Goal: Task Accomplishment & Management: Manage account settings

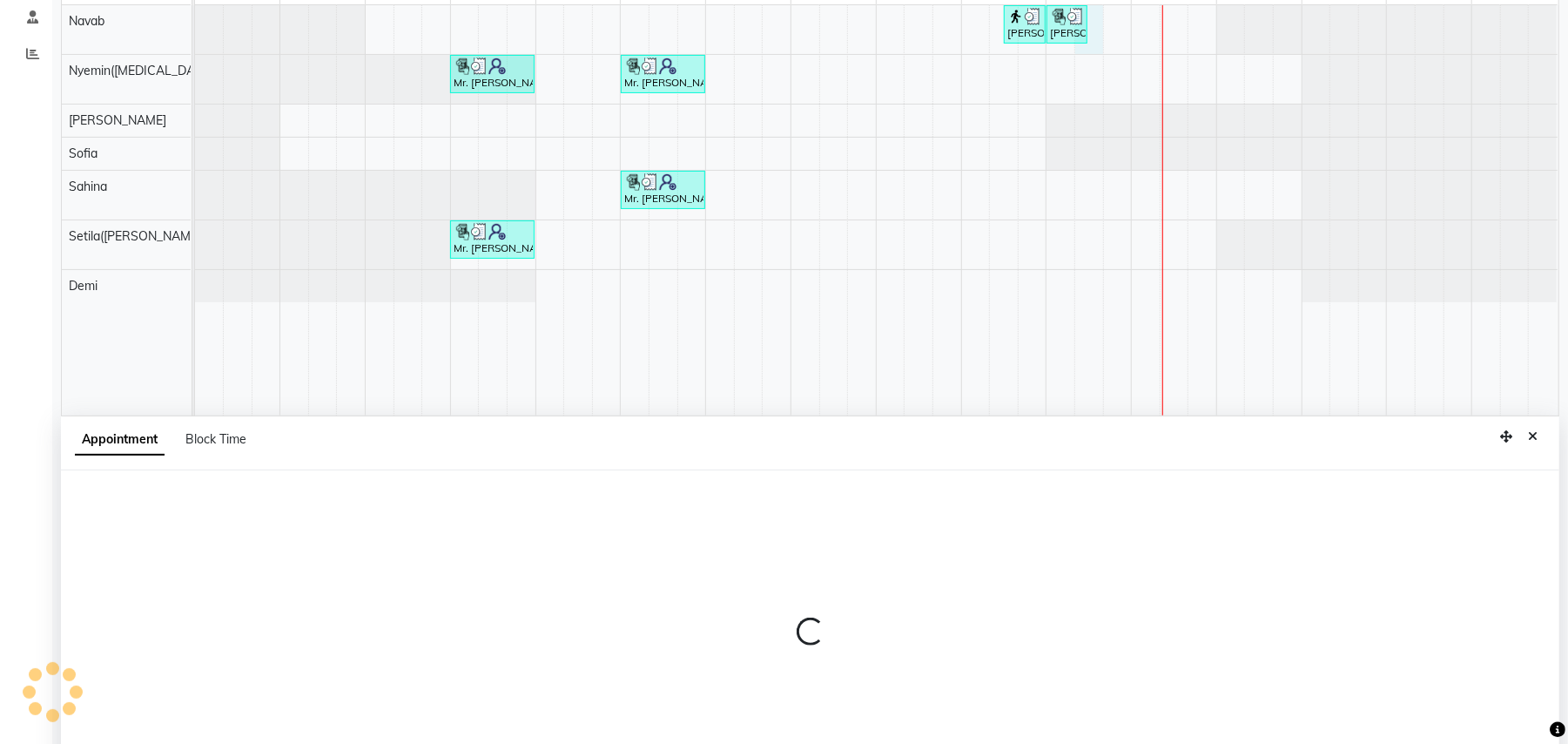
select select "77564"
select select "tentative"
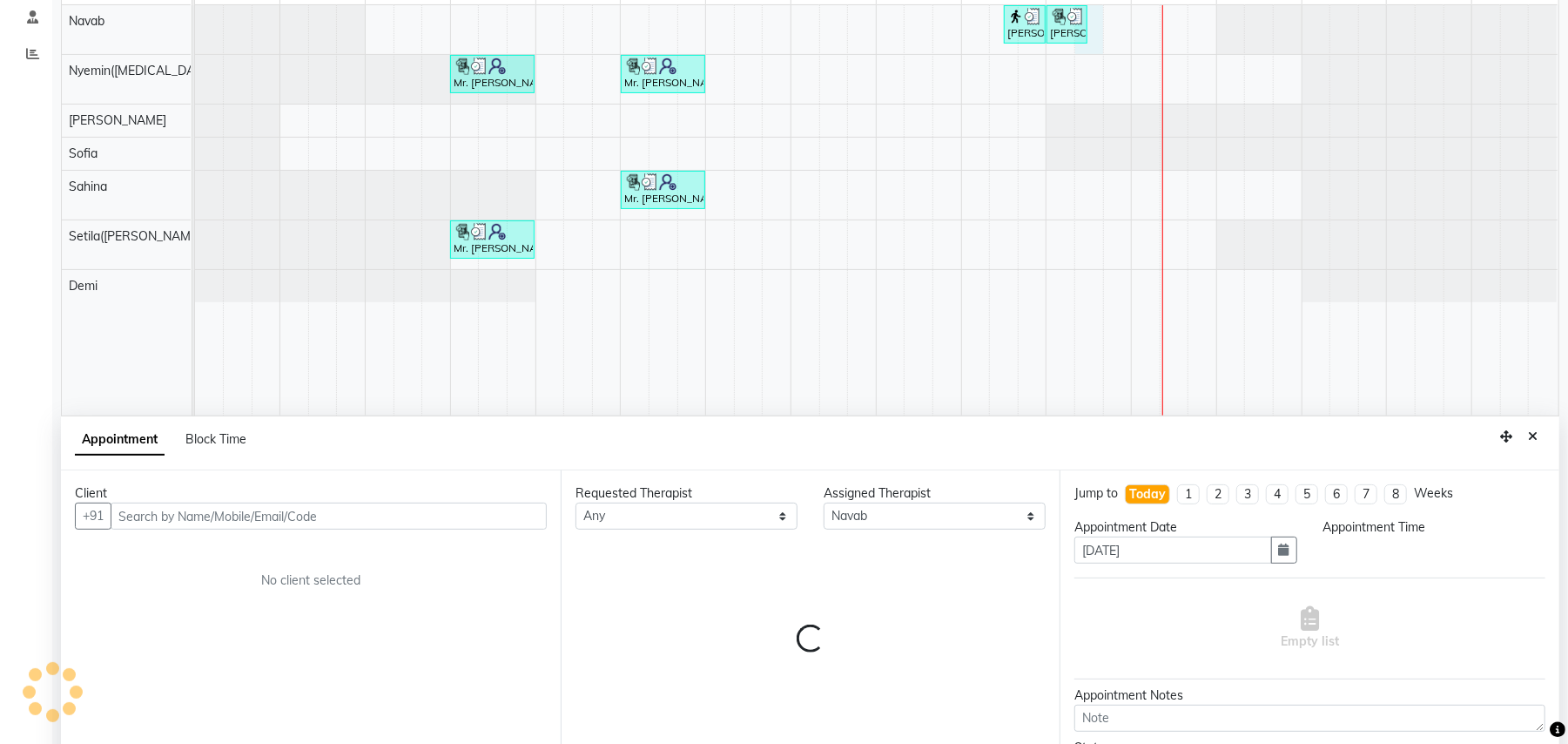
scroll to position [327, 0]
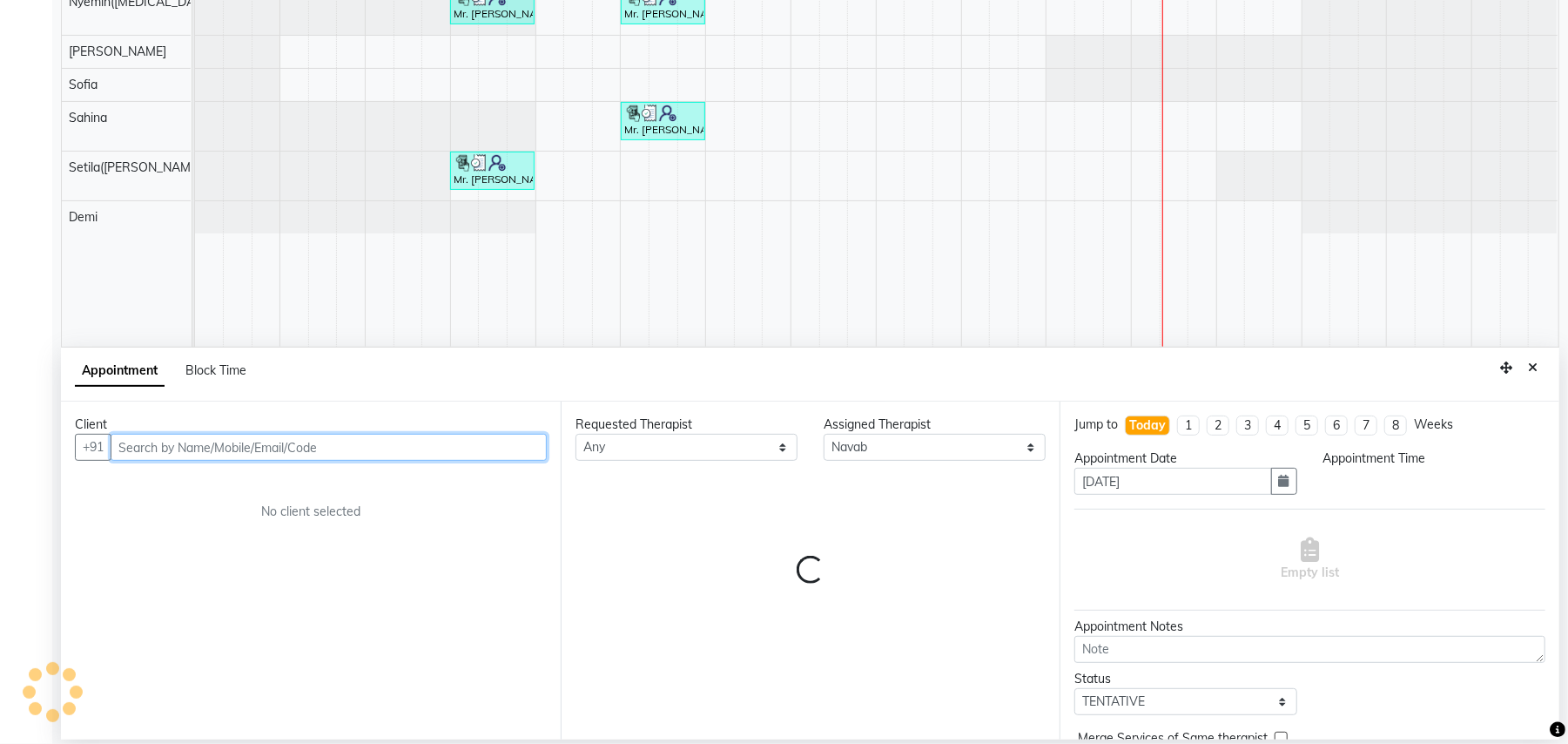
select select "1095"
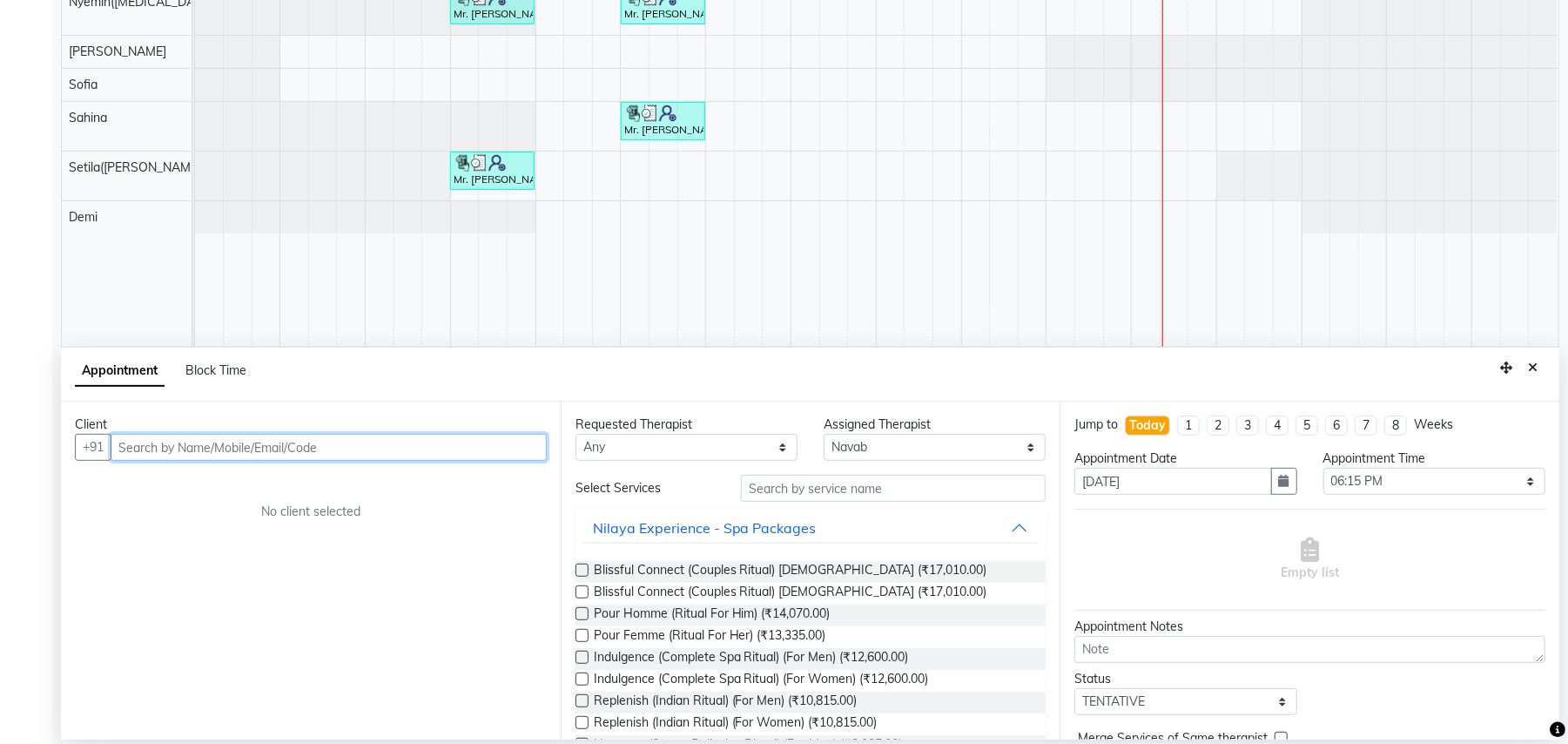
click at [225, 444] on input "text" at bounding box center [329, 447] width 436 height 27
type input "8670087547"
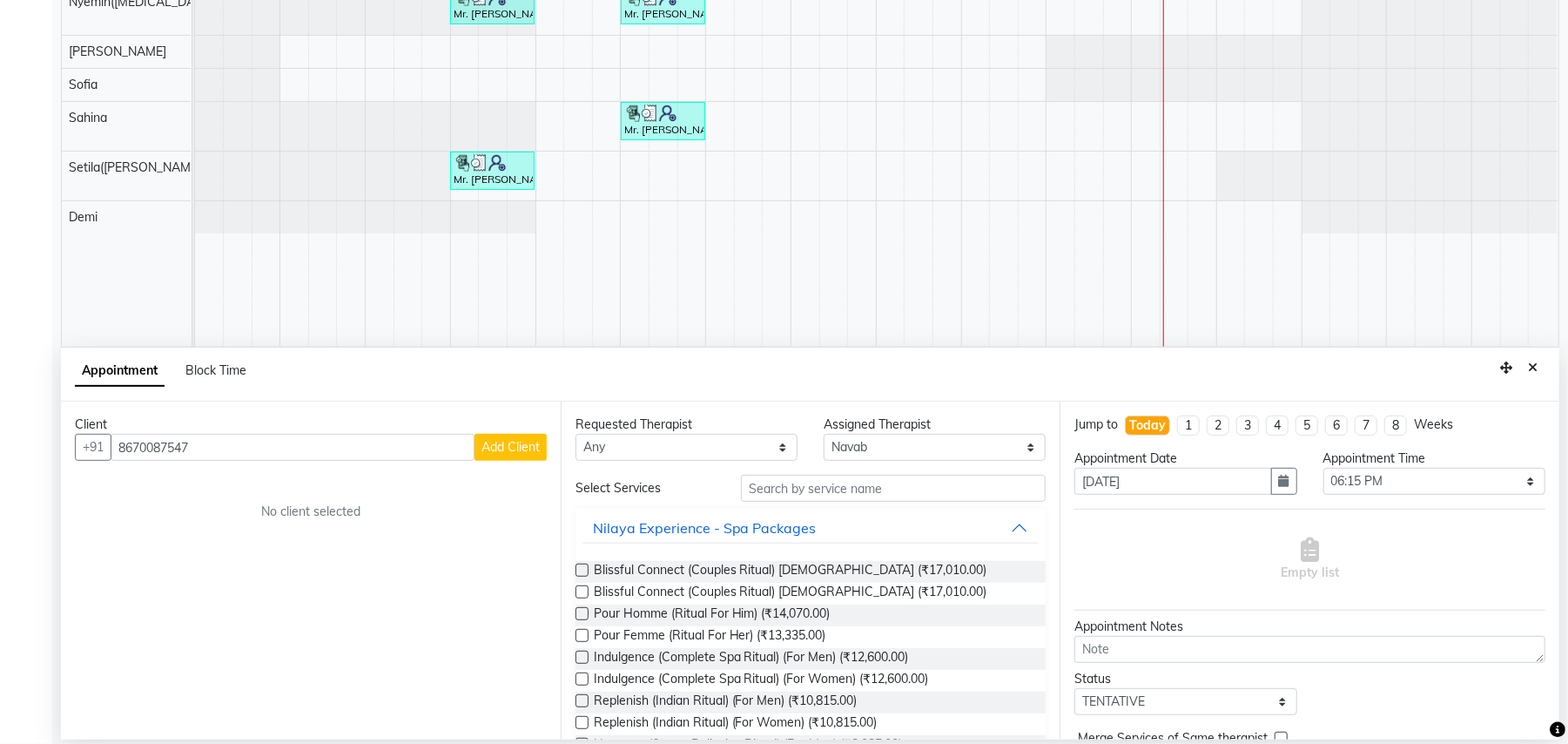
click at [500, 453] on span "Add Client" at bounding box center [509, 446] width 58 height 16
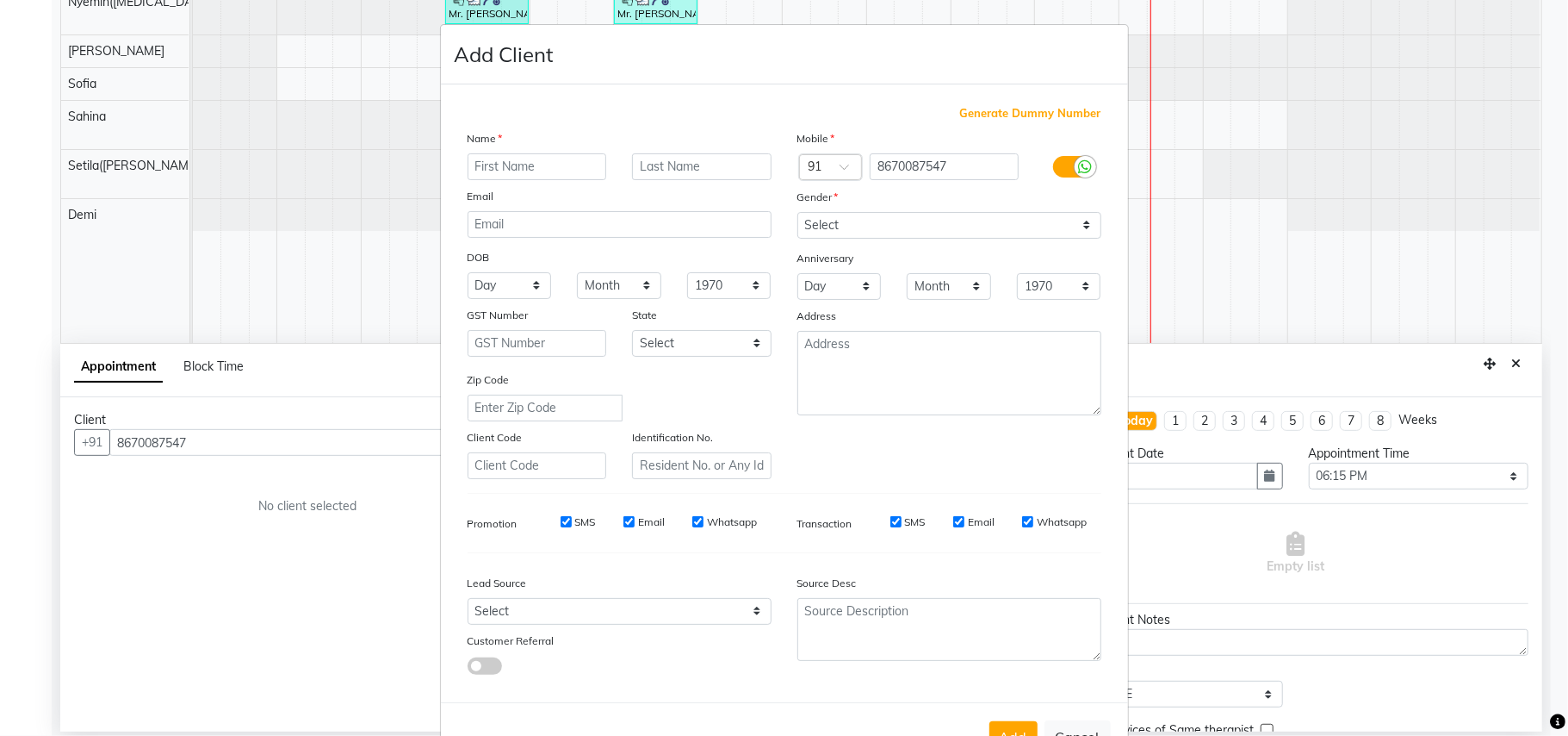
click at [539, 160] on input "text" at bounding box center [537, 166] width 140 height 26
type input "Ms [PERSON_NAME]"
click at [941, 221] on select "Select [DEMOGRAPHIC_DATA] [DEMOGRAPHIC_DATA] Other Prefer Not To Say" at bounding box center [950, 225] width 304 height 26
select select "[DEMOGRAPHIC_DATA]"
click at [798, 212] on select "Select [DEMOGRAPHIC_DATA] [DEMOGRAPHIC_DATA] Other Prefer Not To Say" at bounding box center [950, 225] width 304 height 26
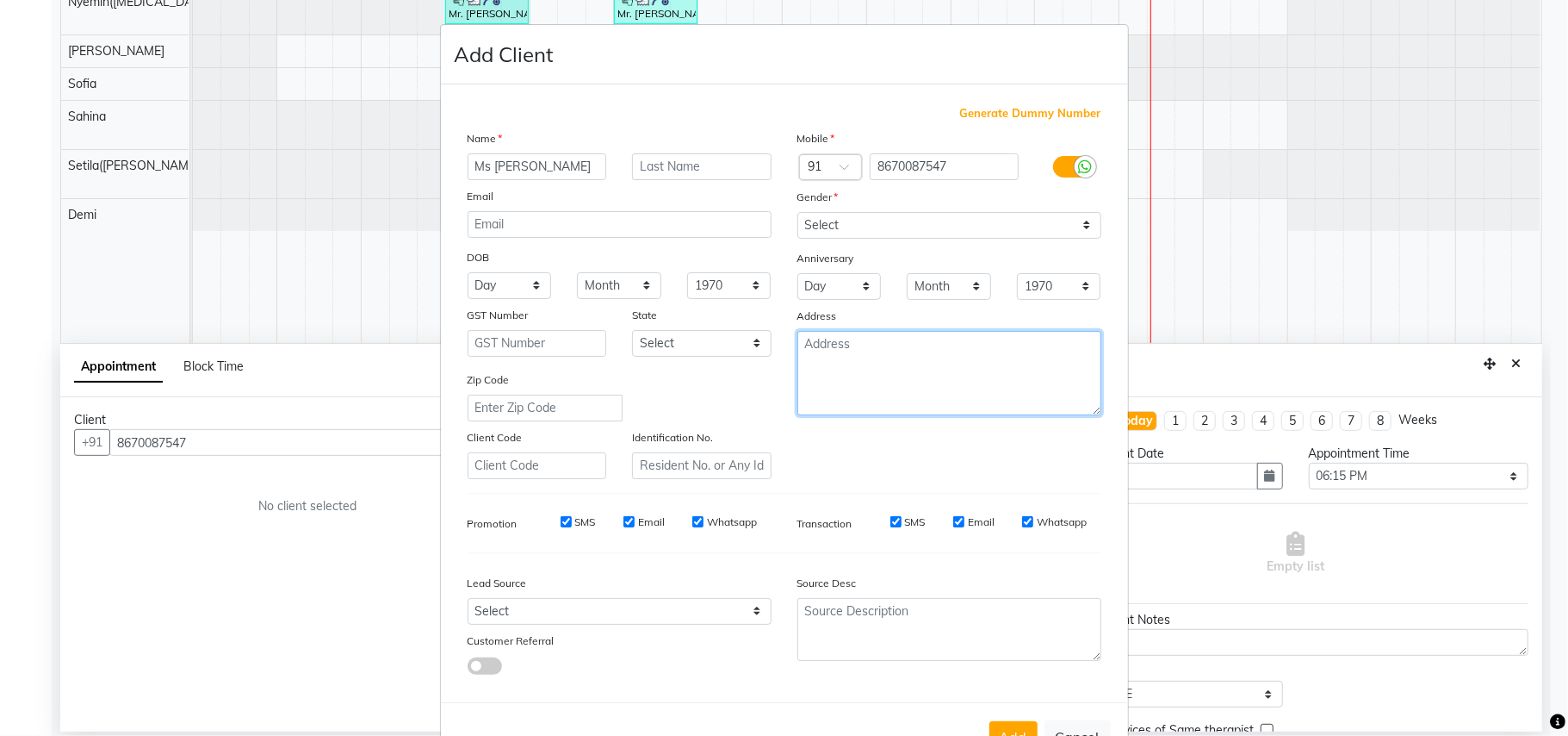
click at [872, 372] on textarea at bounding box center [950, 373] width 304 height 84
type textarea "staff"
click at [1007, 728] on button "Add" at bounding box center [1012, 736] width 48 height 31
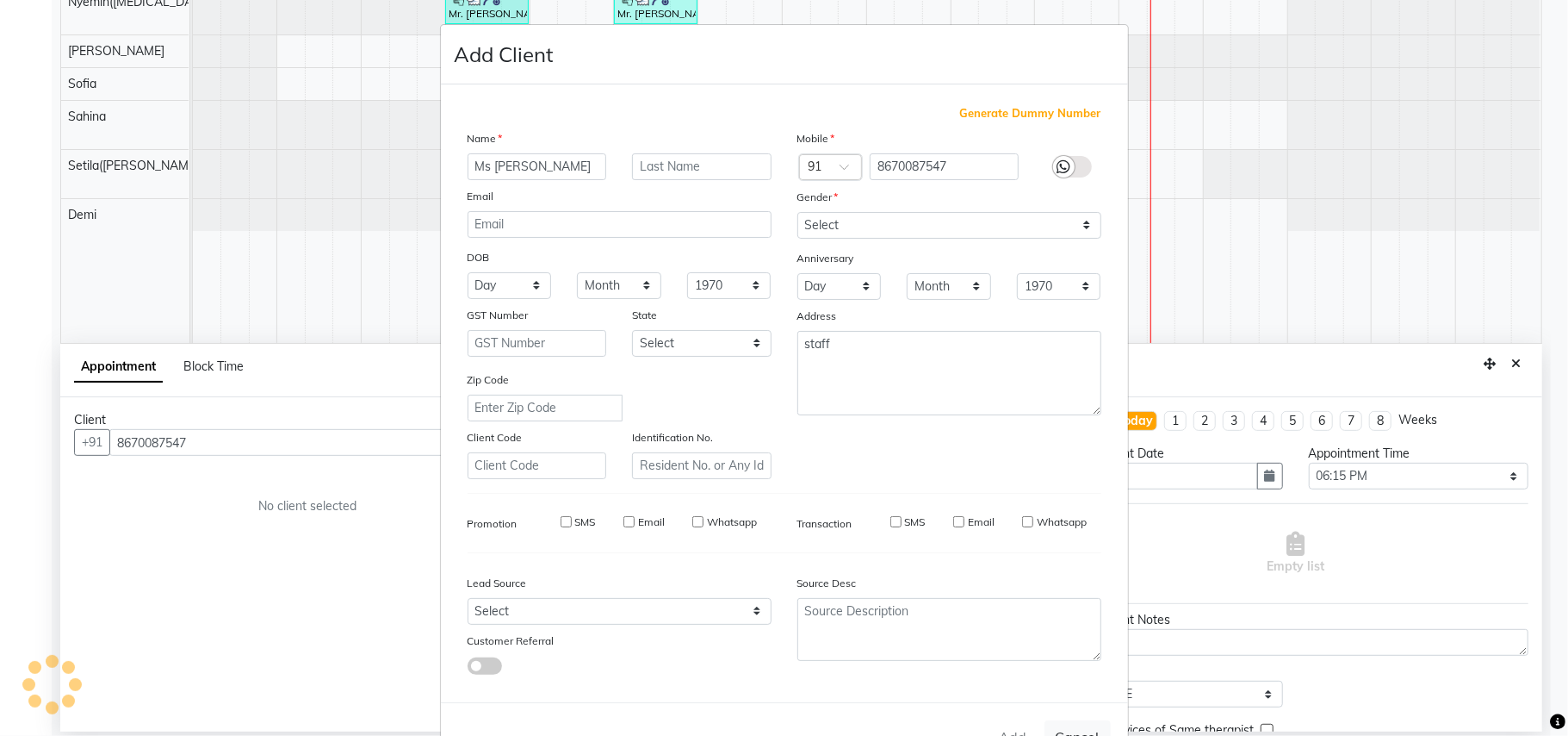
type input "86******47"
select select
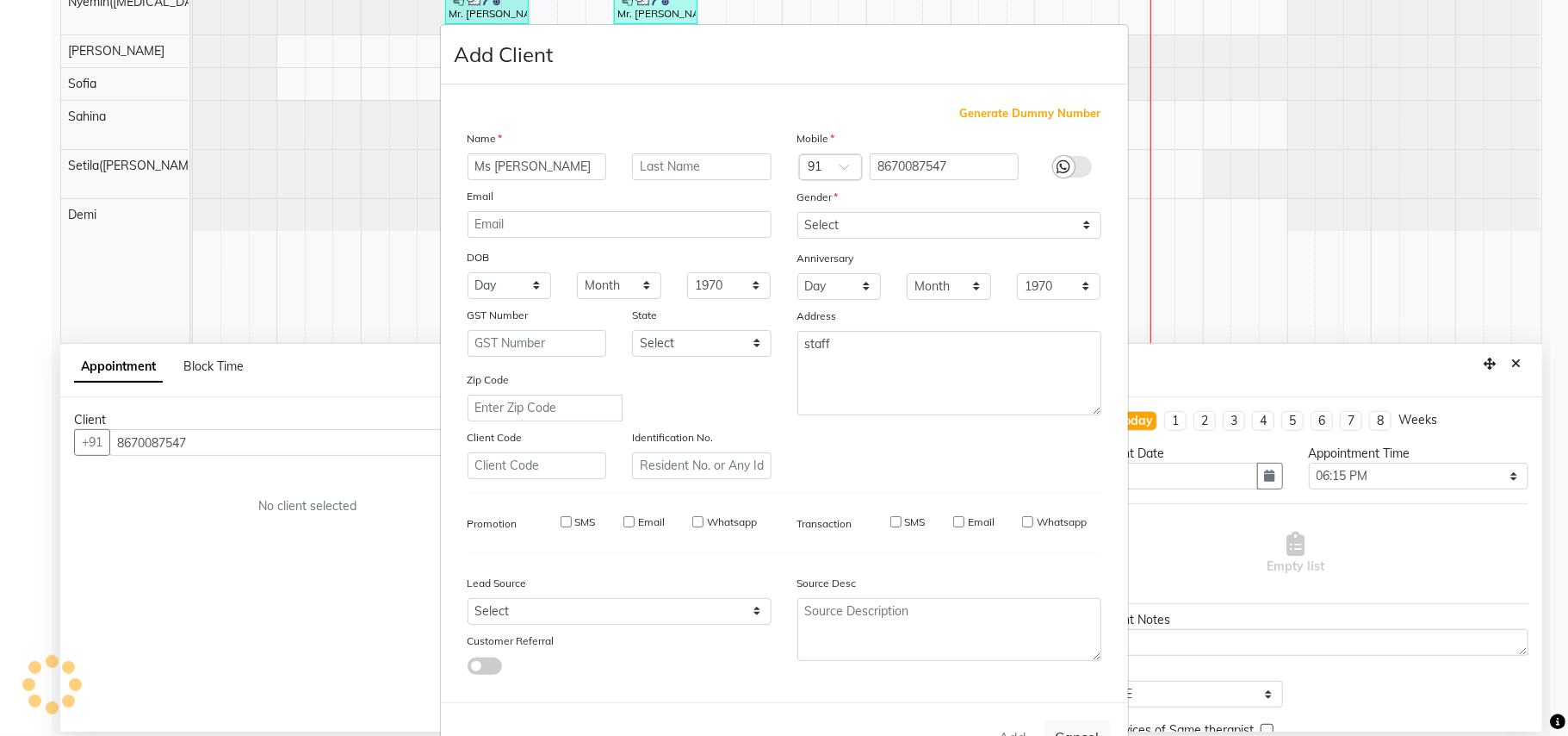
select select
checkbox input "false"
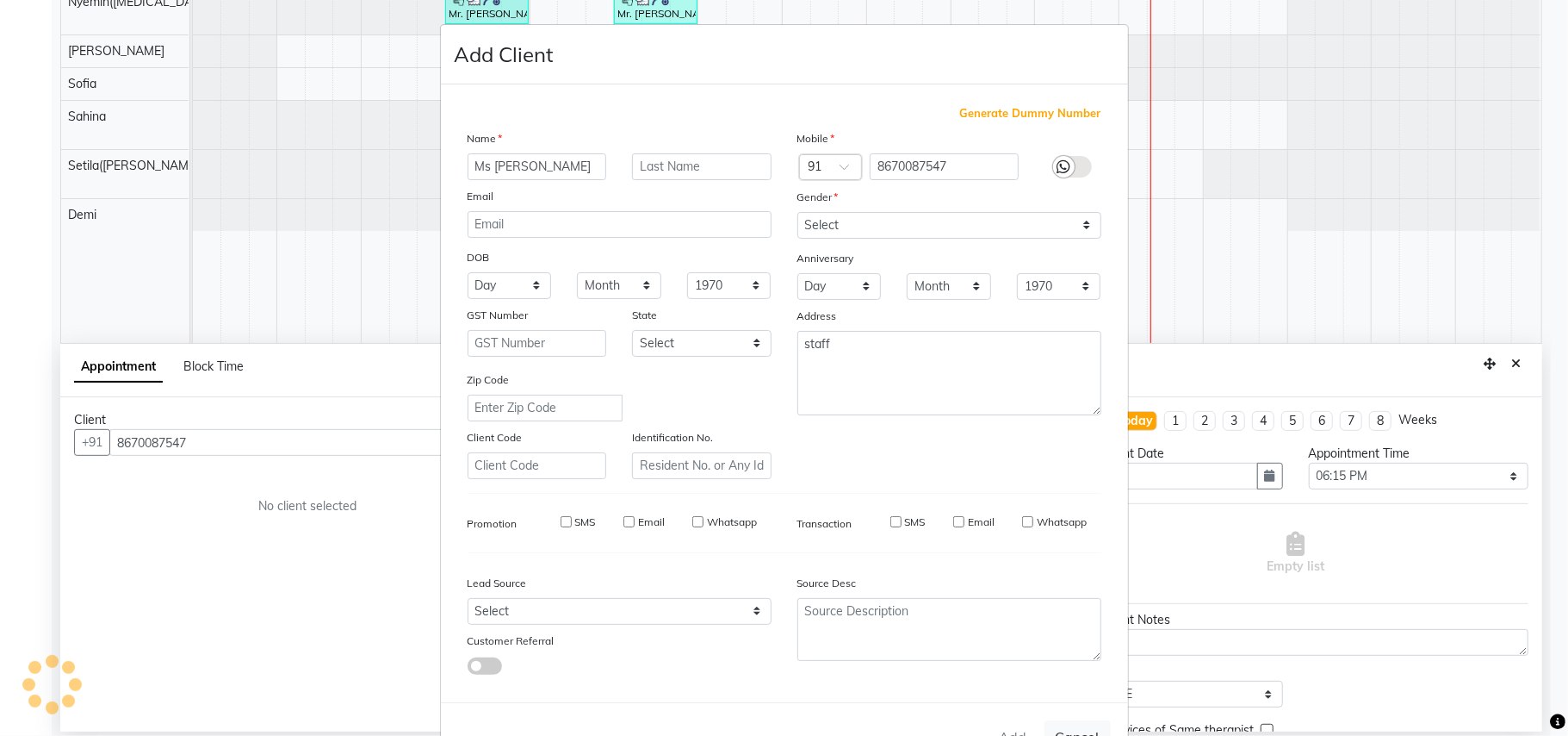
checkbox input "false"
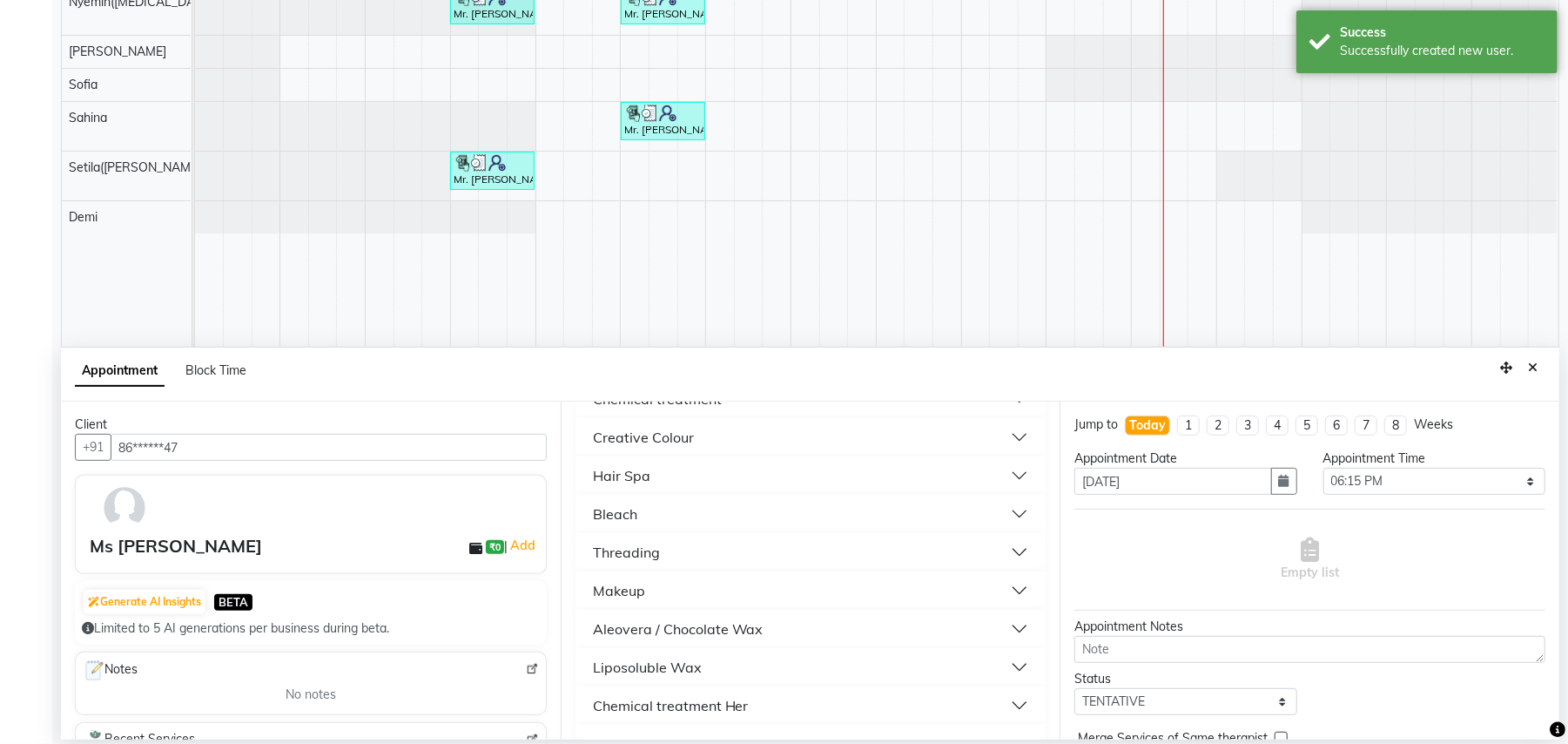
scroll to position [795, 0]
click at [653, 707] on div "Staff Service" at bounding box center [634, 706] width 83 height 21
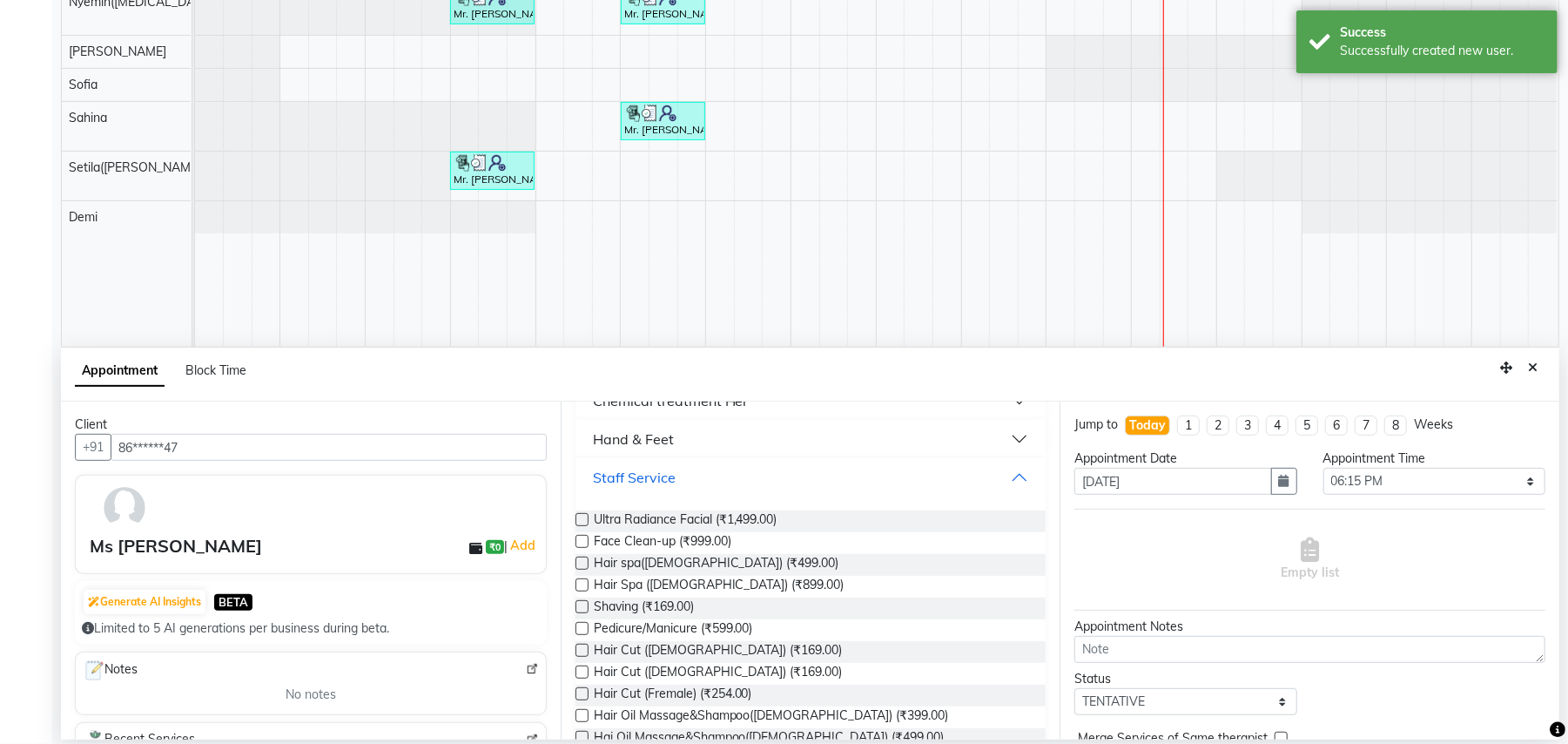
scroll to position [1144, 0]
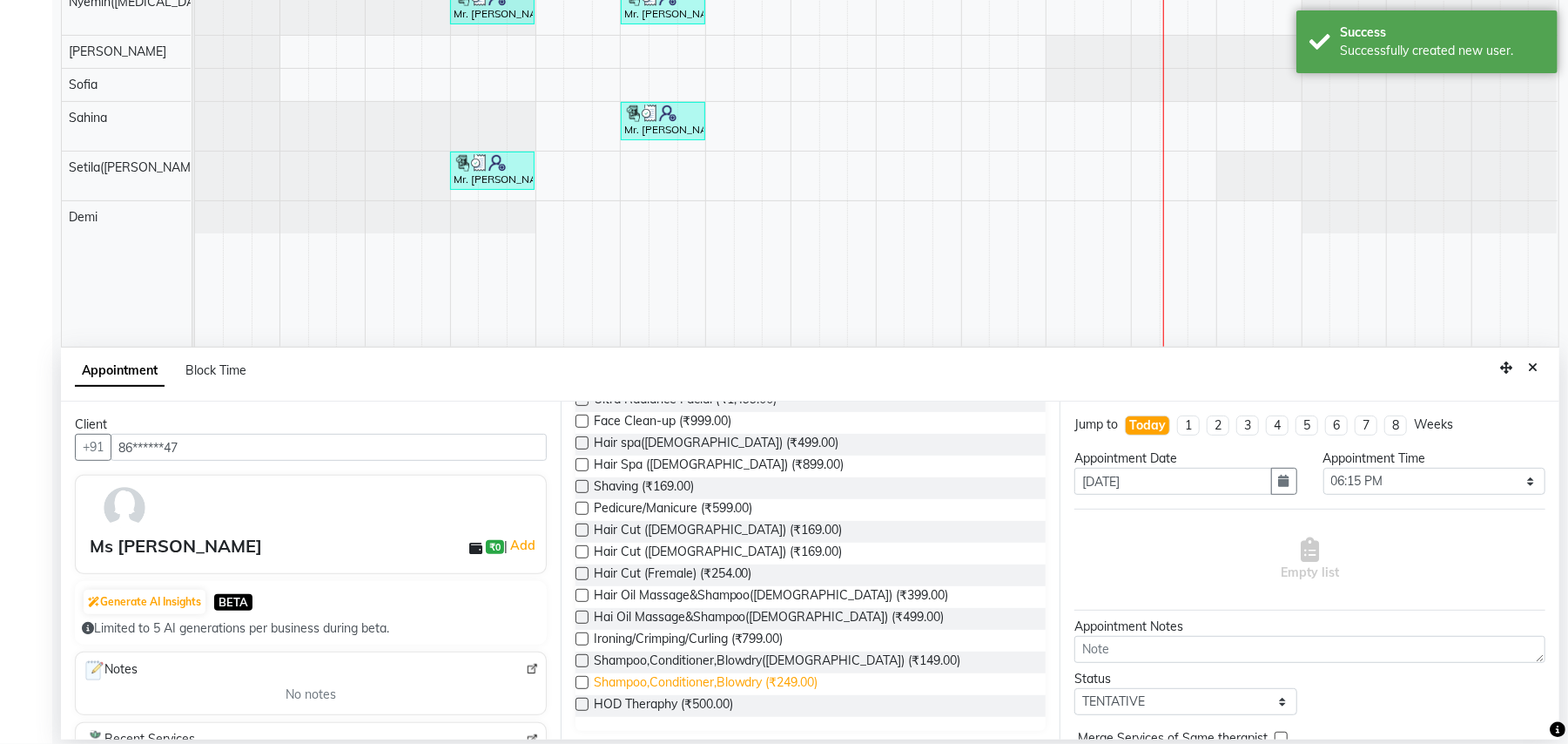
click at [798, 684] on span "Shampoo,Conditioner,Blowdry (₹249.00)" at bounding box center [706, 683] width 225 height 22
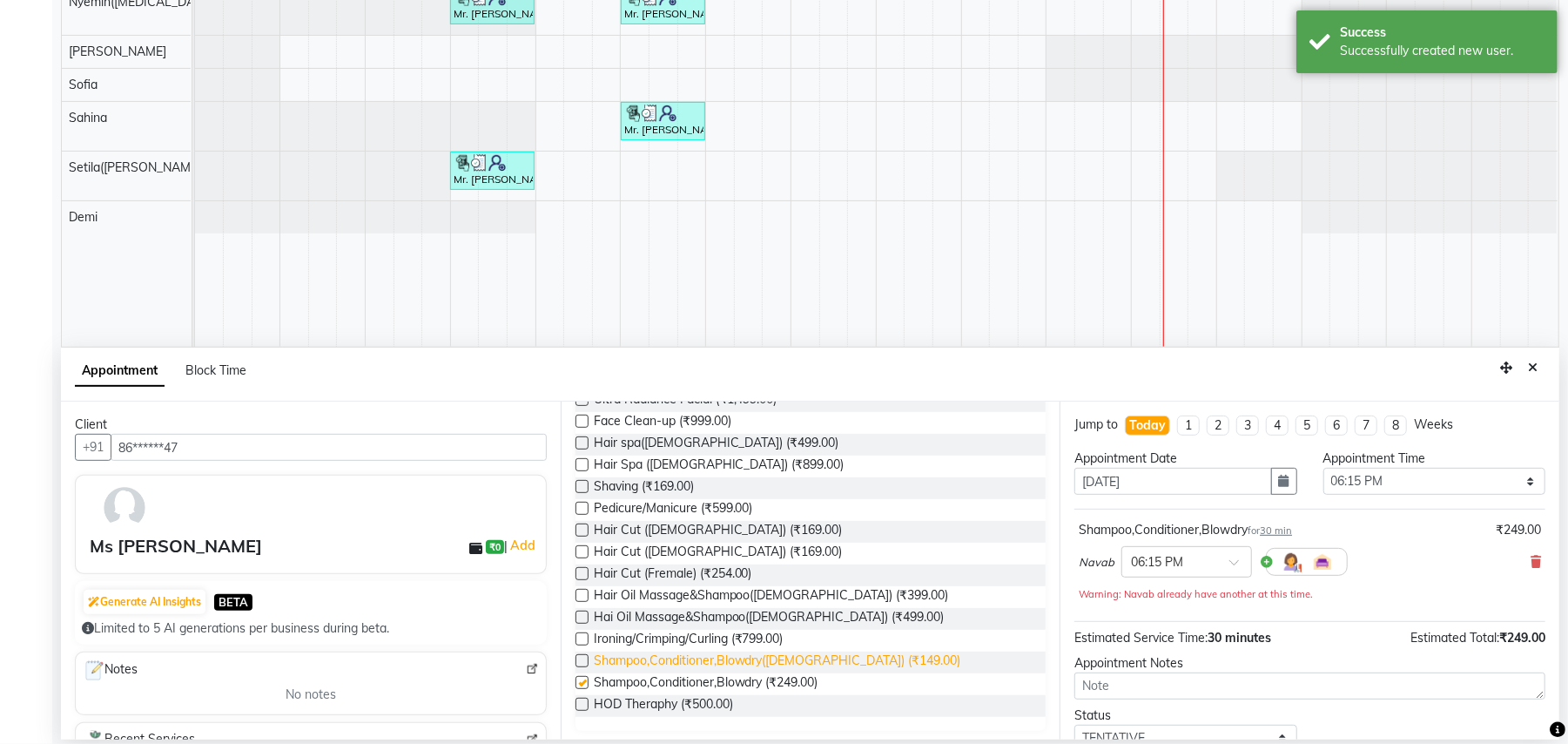
checkbox input "false"
click at [721, 580] on span "Hair Cut (Fremale) (₹254.00)" at bounding box center [673, 575] width 158 height 22
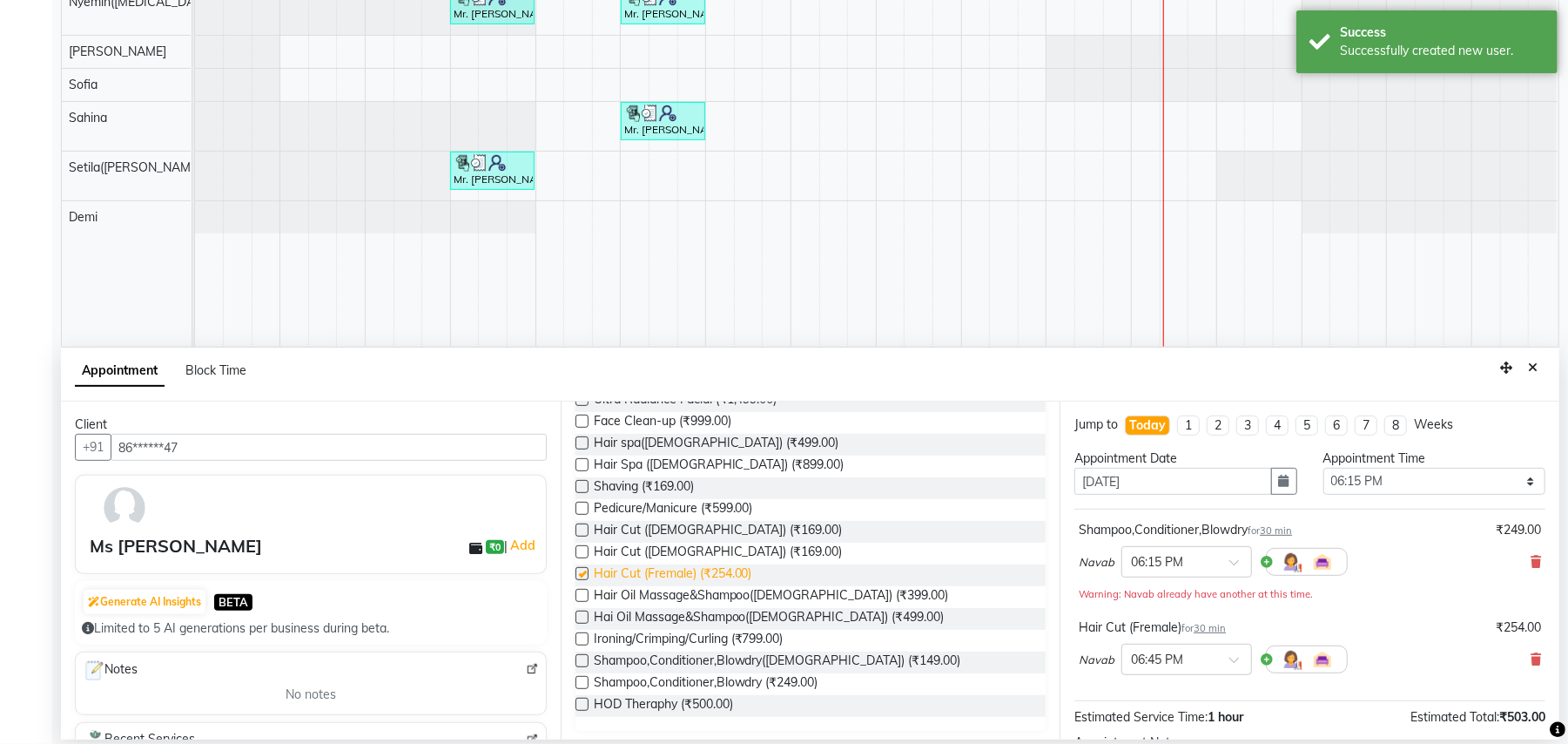
checkbox input "false"
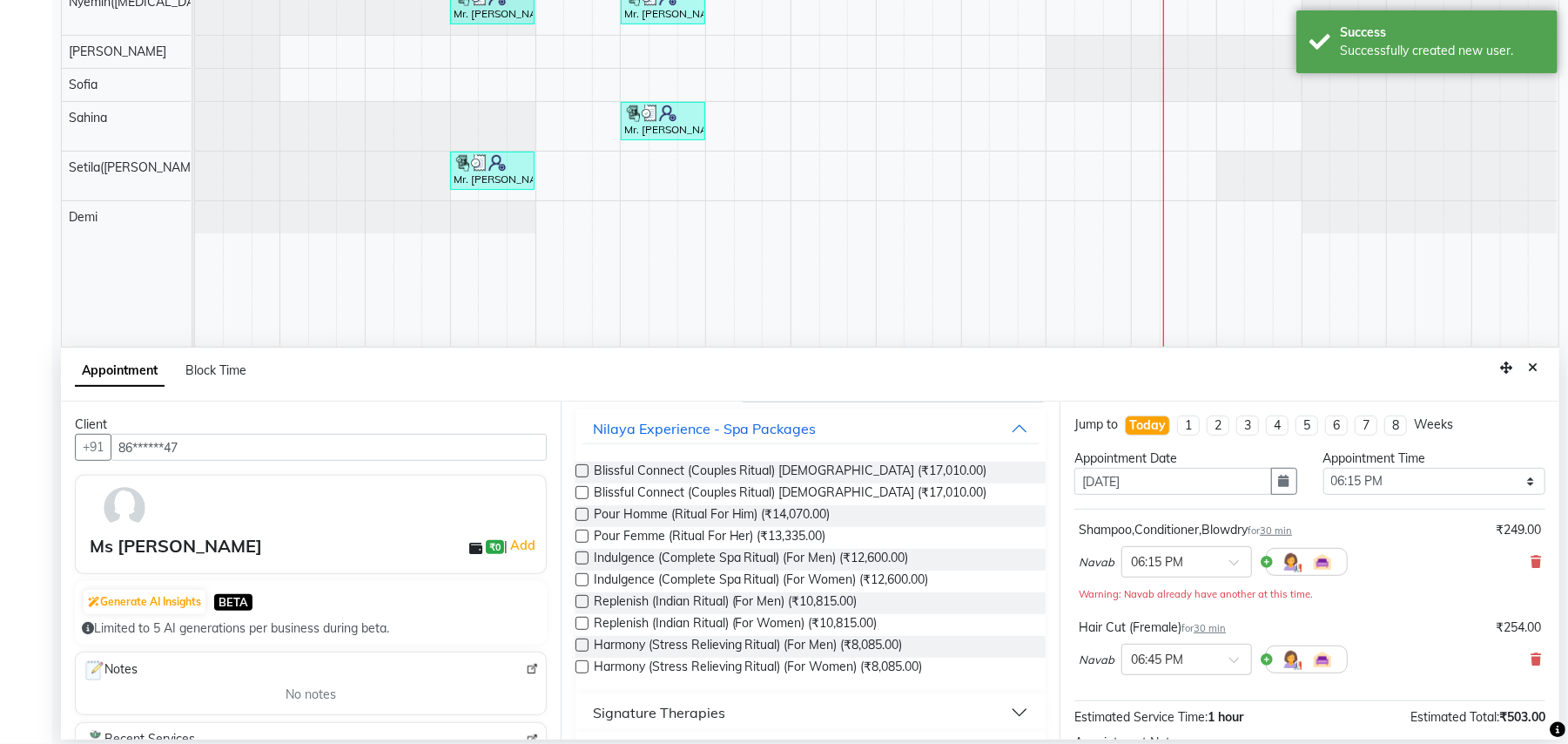
scroll to position [0, 0]
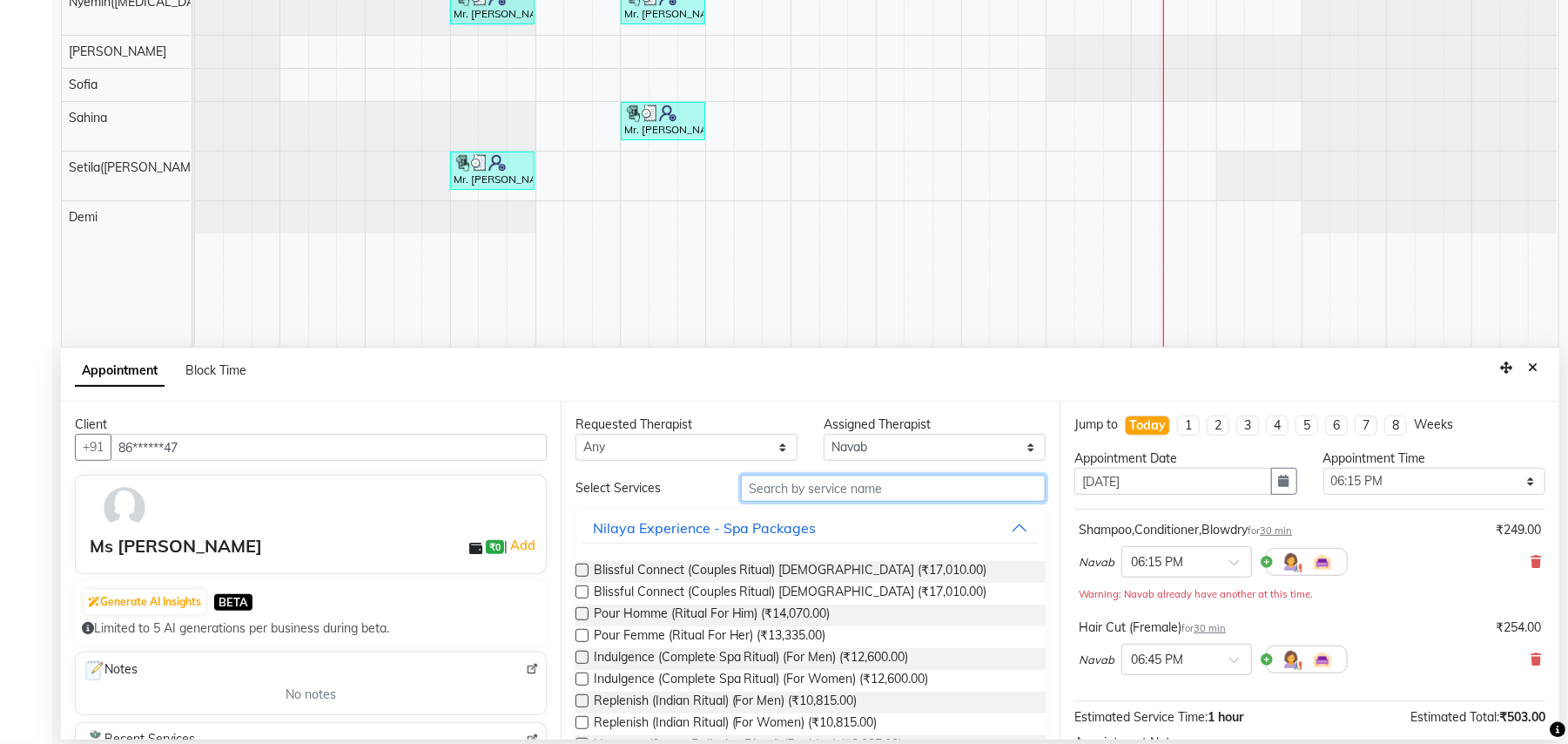
click at [892, 486] on input "text" at bounding box center [893, 488] width 304 height 27
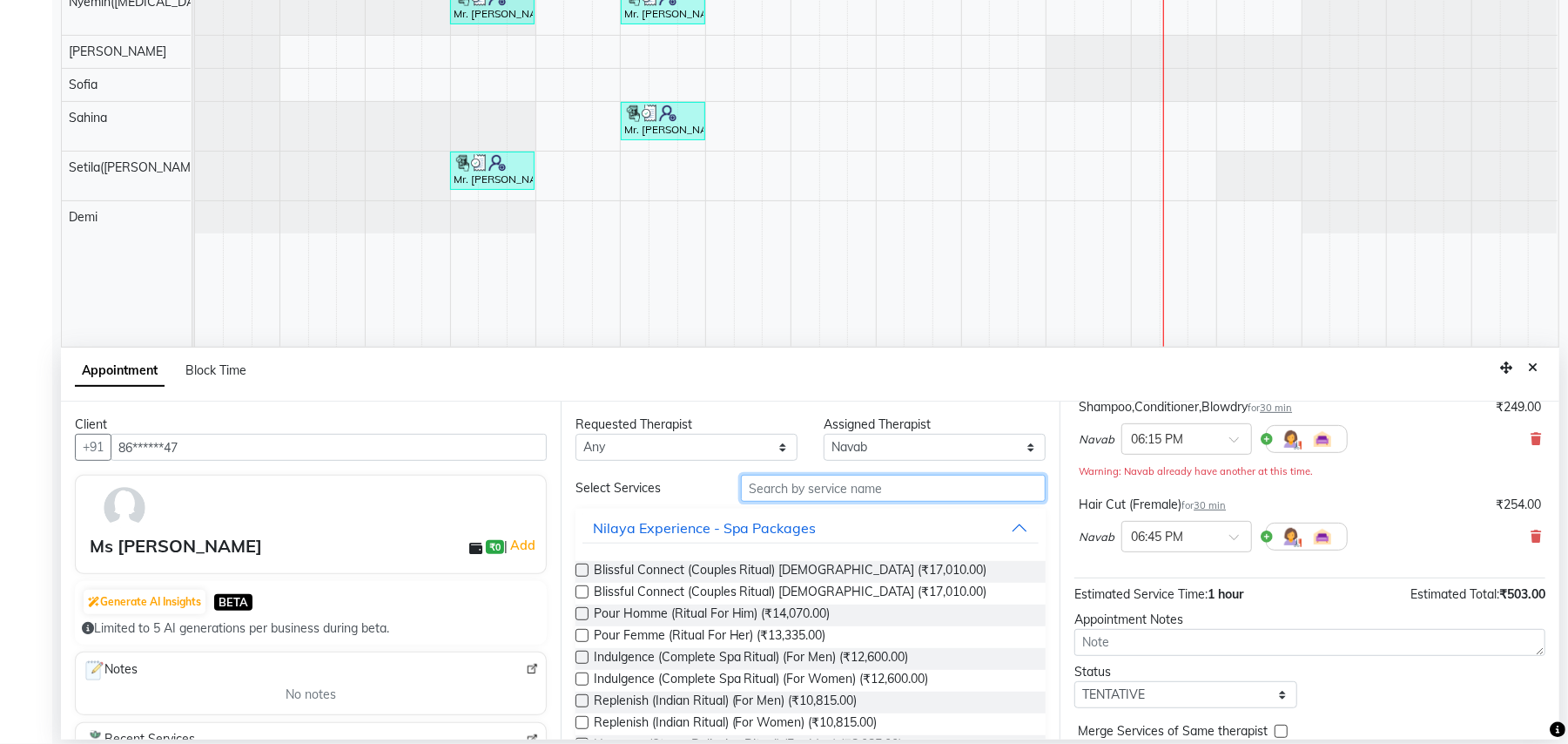
scroll to position [203, 0]
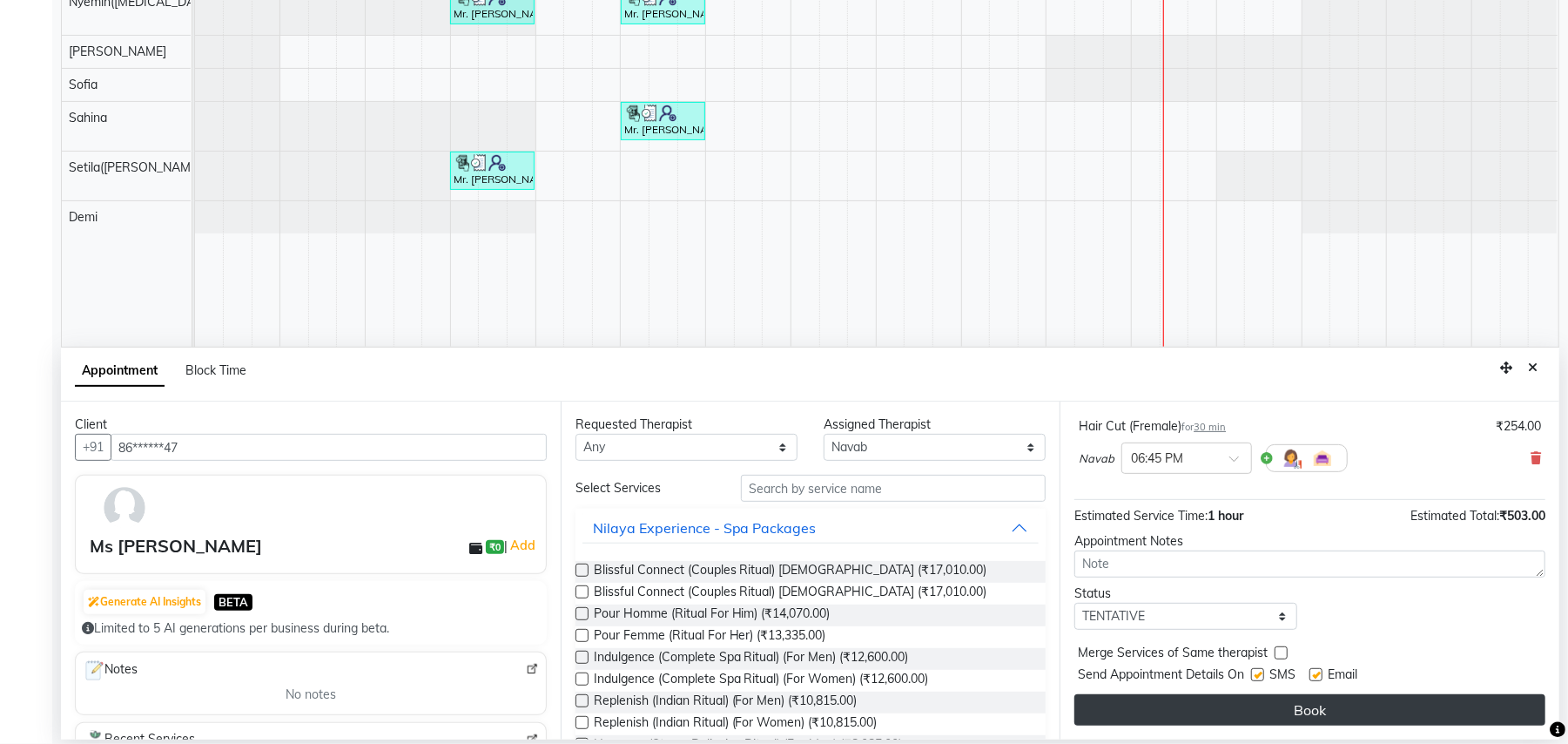
click at [1305, 709] on button "Book" at bounding box center [1309, 709] width 470 height 31
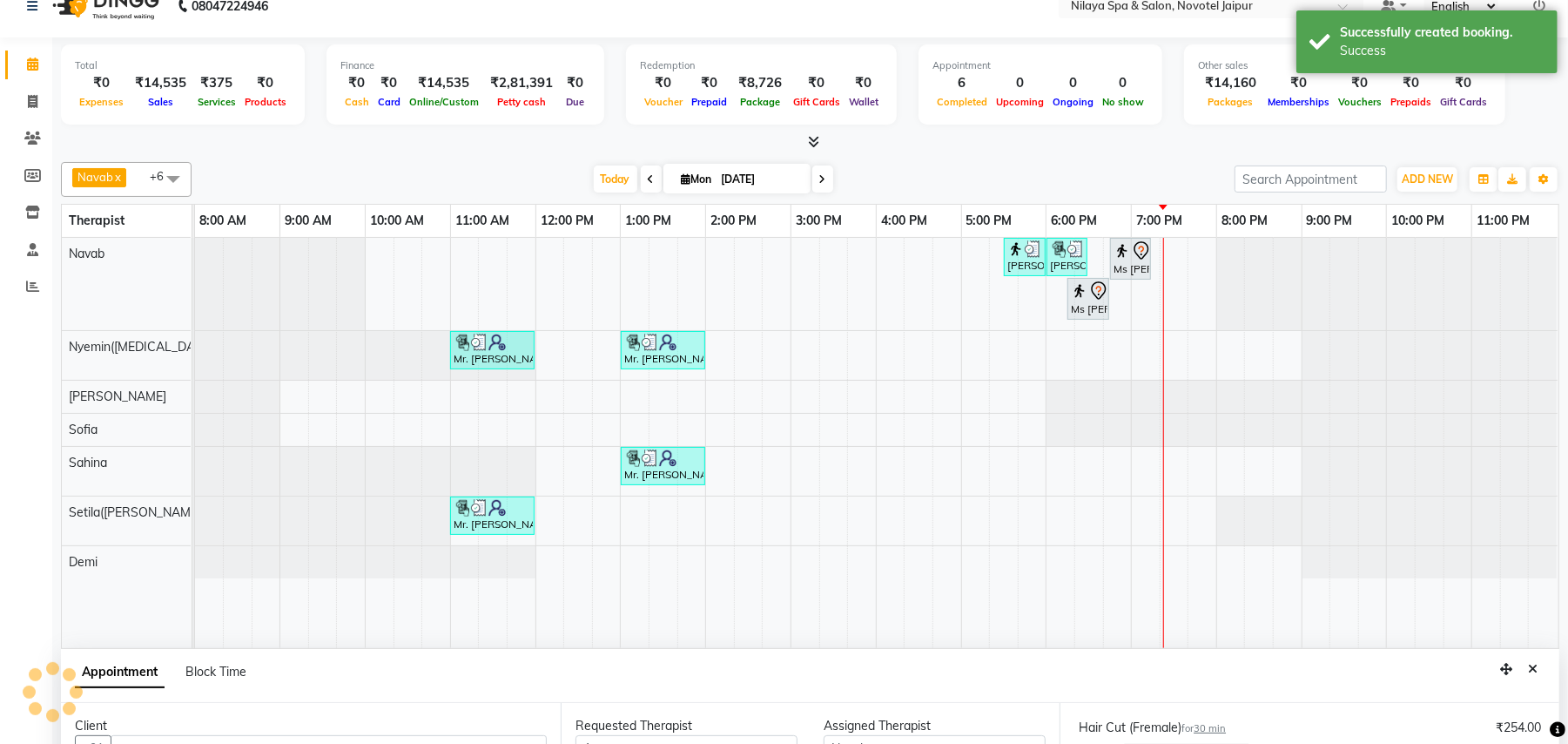
scroll to position [0, 0]
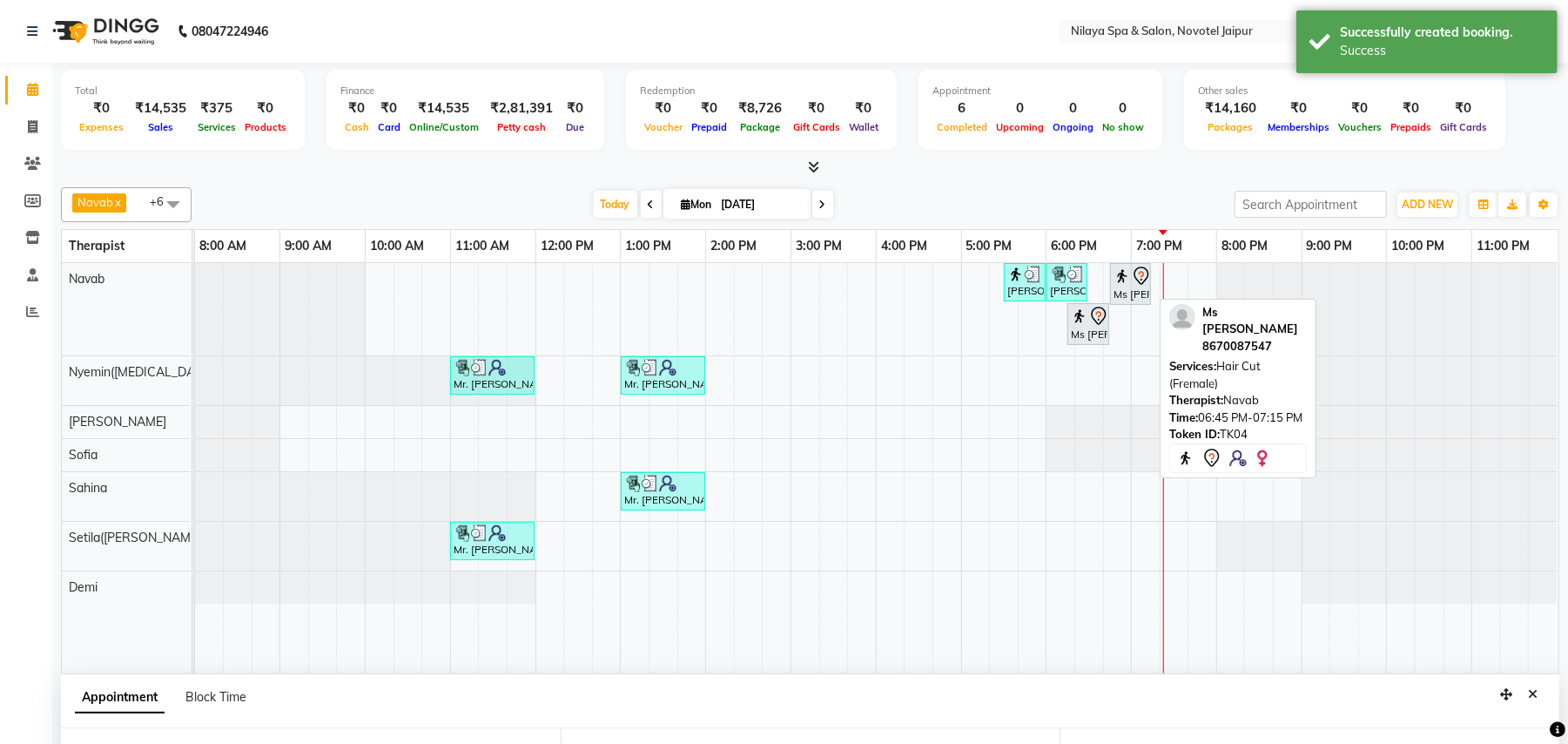
click at [1125, 280] on img at bounding box center [1122, 276] width 17 height 17
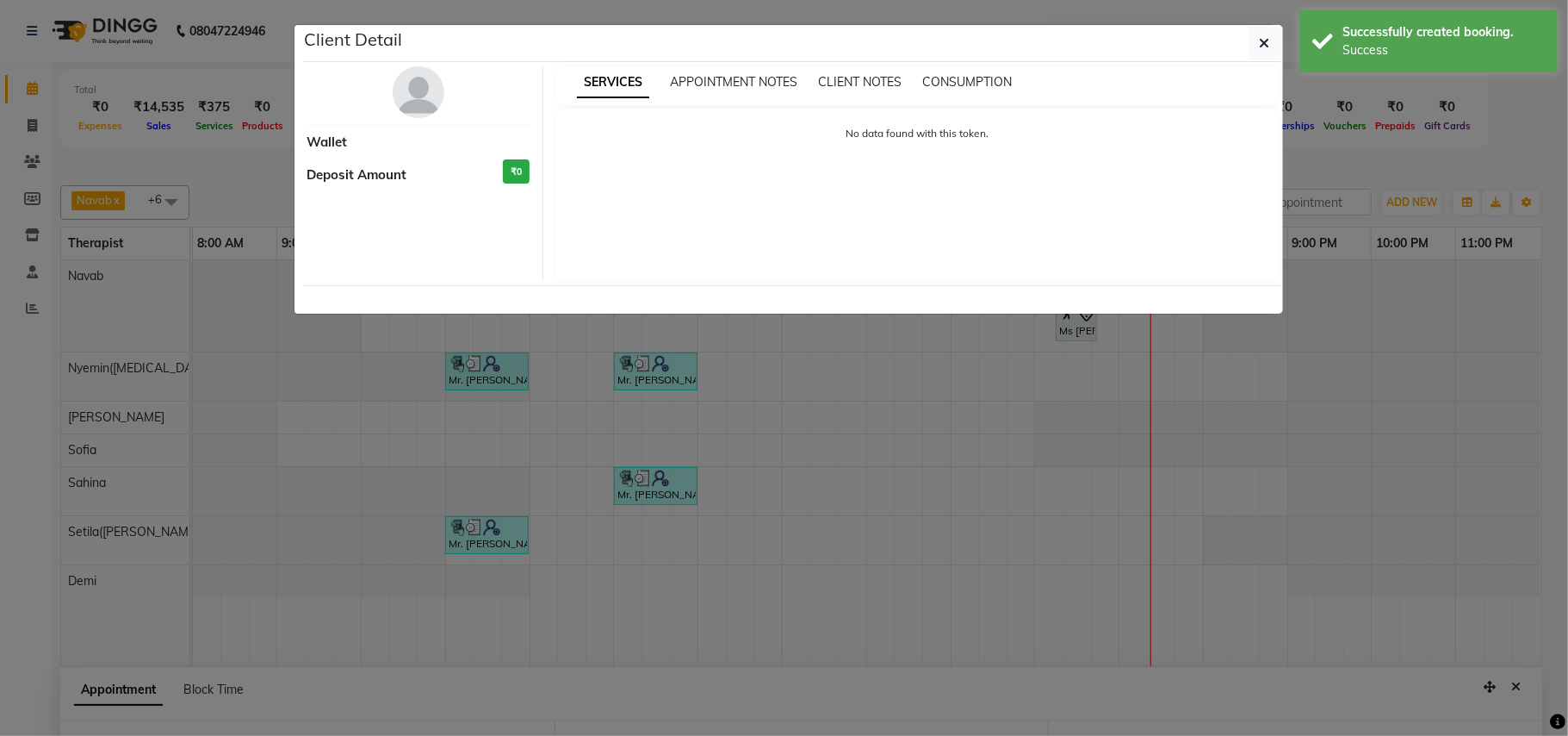
select select "7"
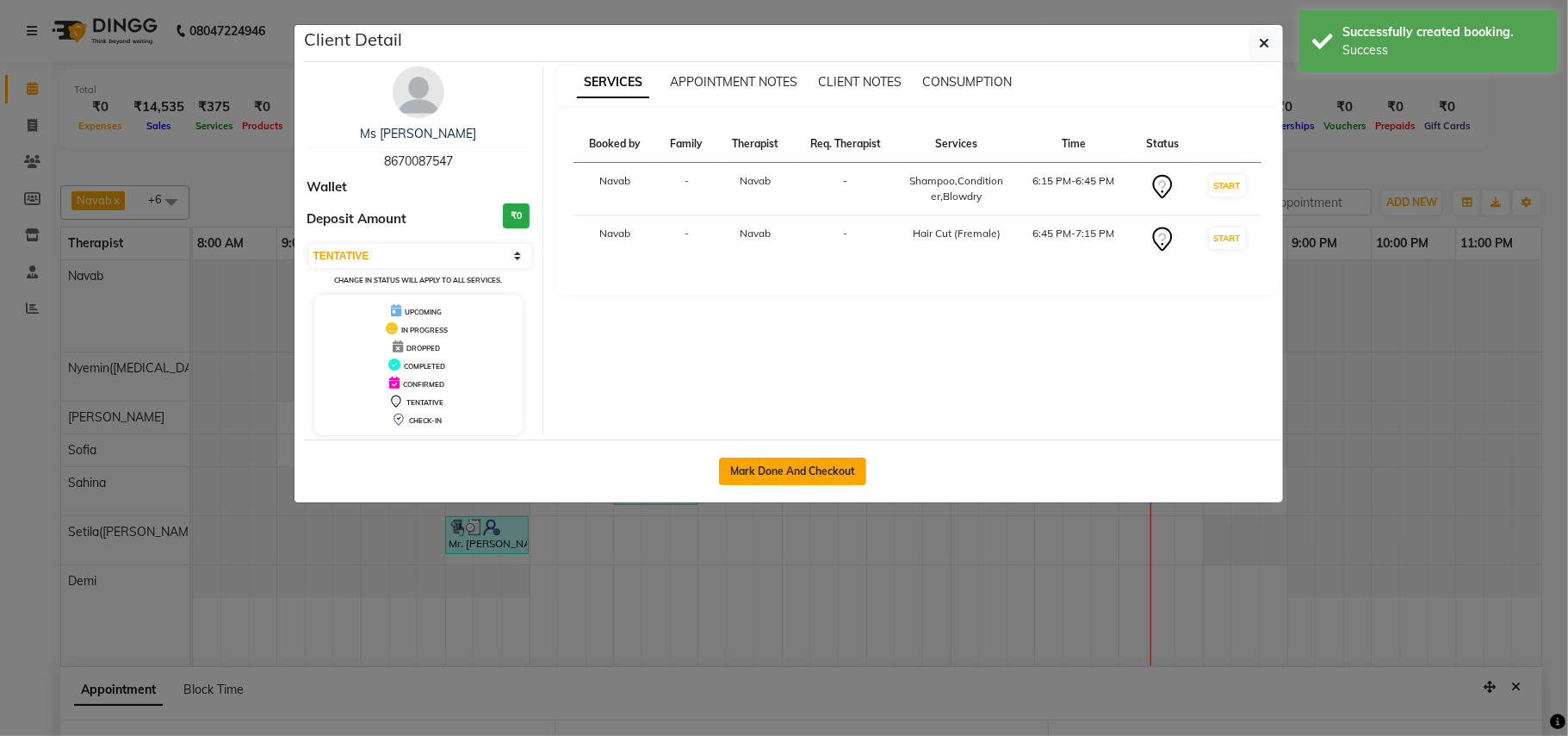
click at [797, 480] on button "Mark Done And Checkout" at bounding box center [792, 470] width 147 height 27
select select "service"
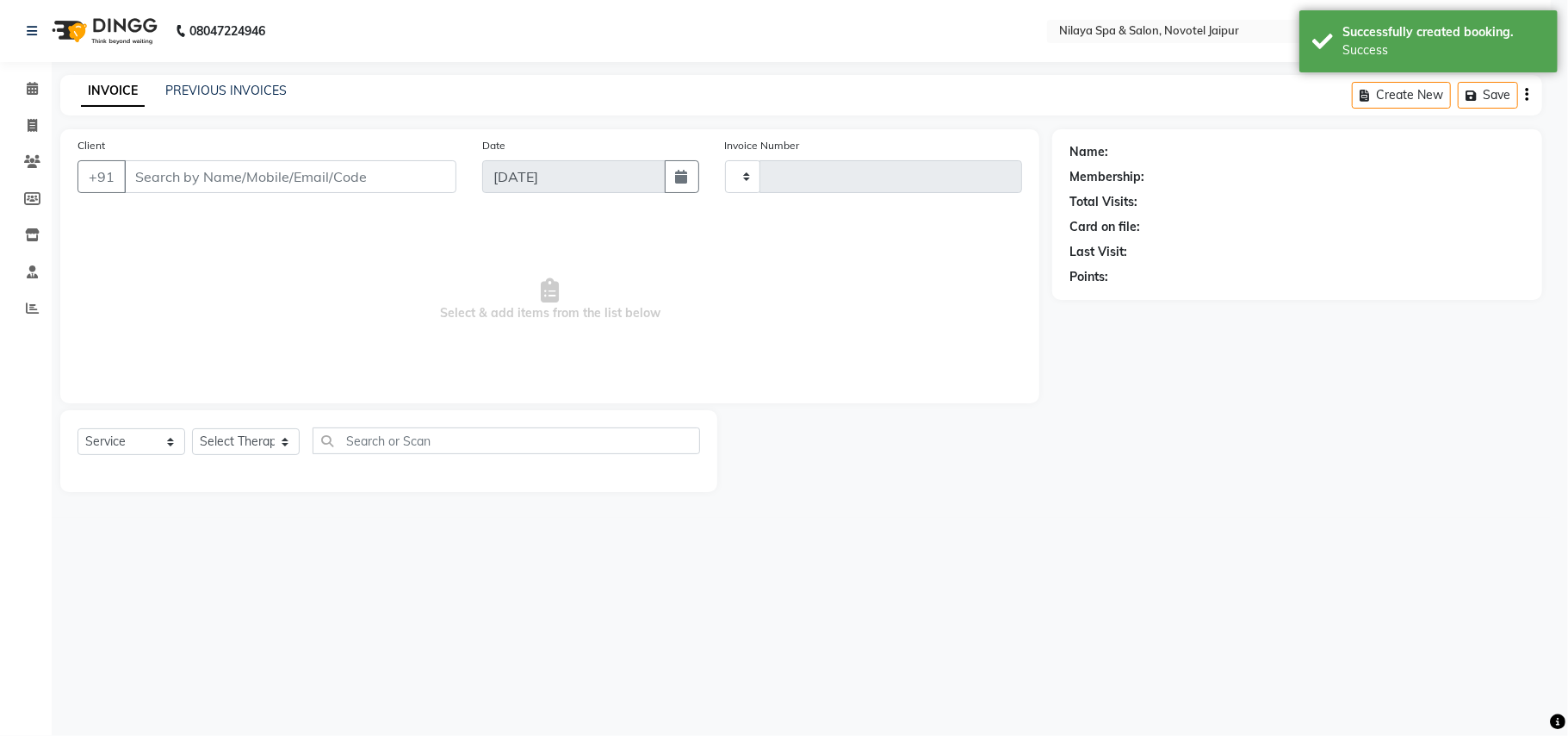
type input "0710"
select select "8197"
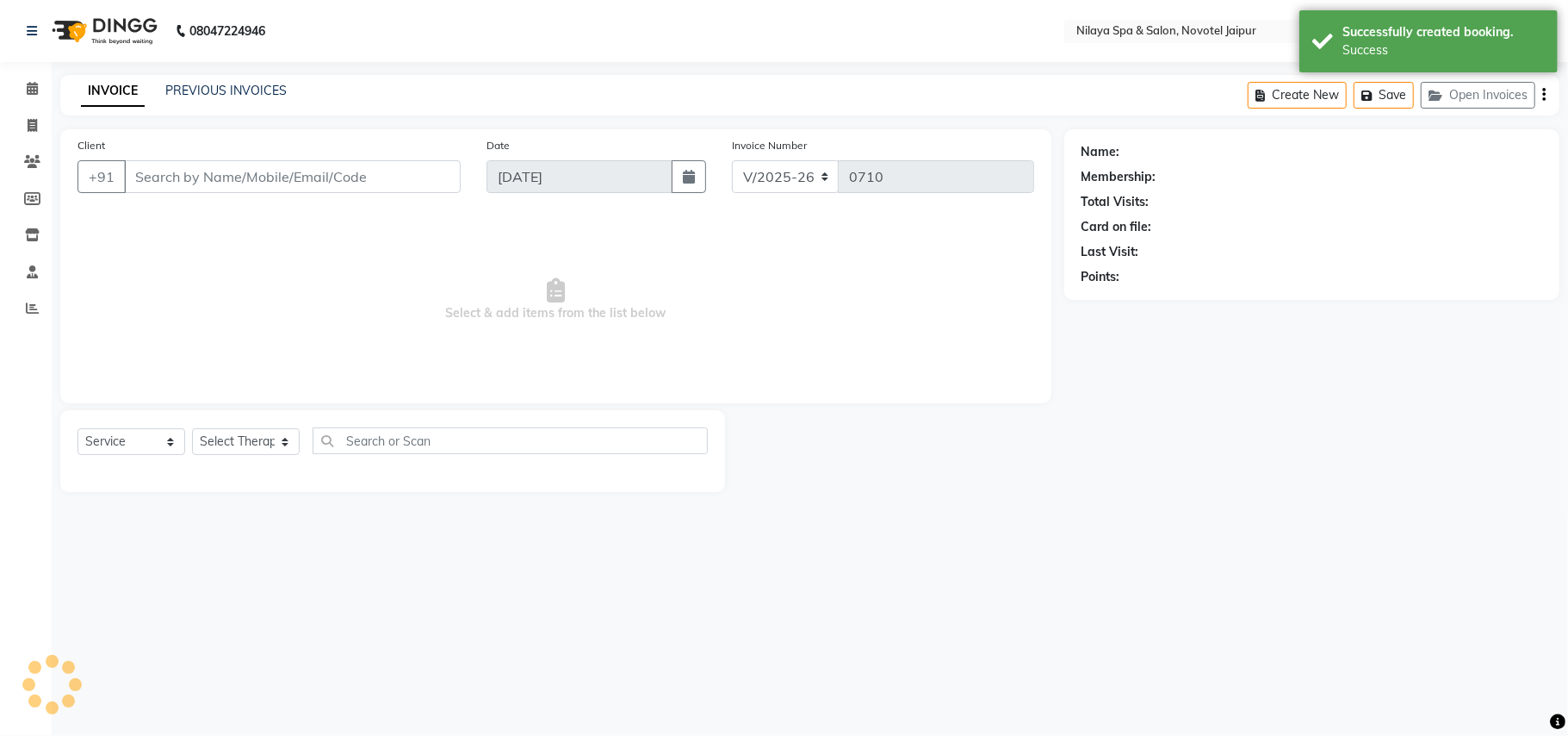
type input "86******47"
select select "77564"
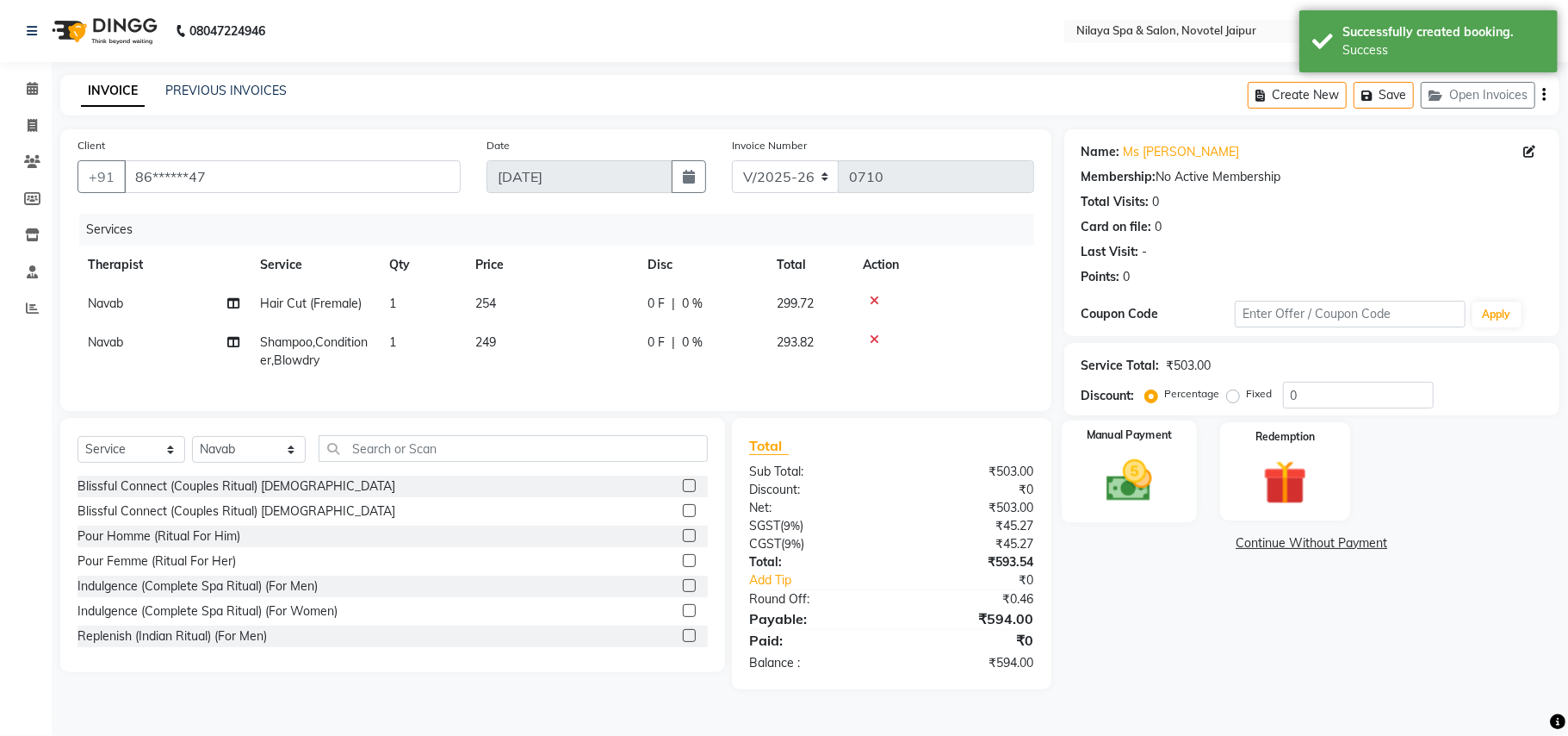
click at [1144, 486] on img at bounding box center [1130, 481] width 75 height 54
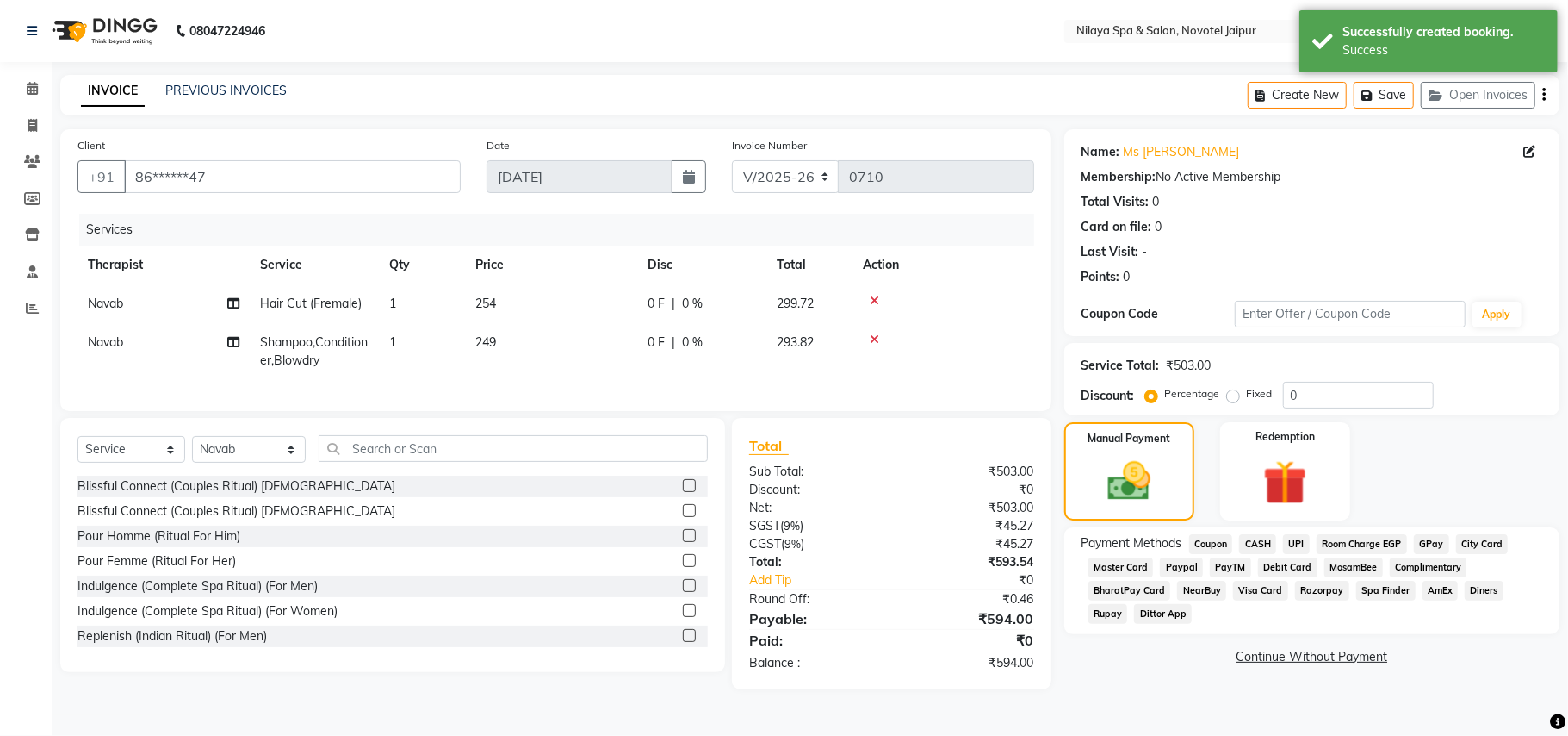
click at [1303, 548] on span "UPI" at bounding box center [1296, 544] width 26 height 20
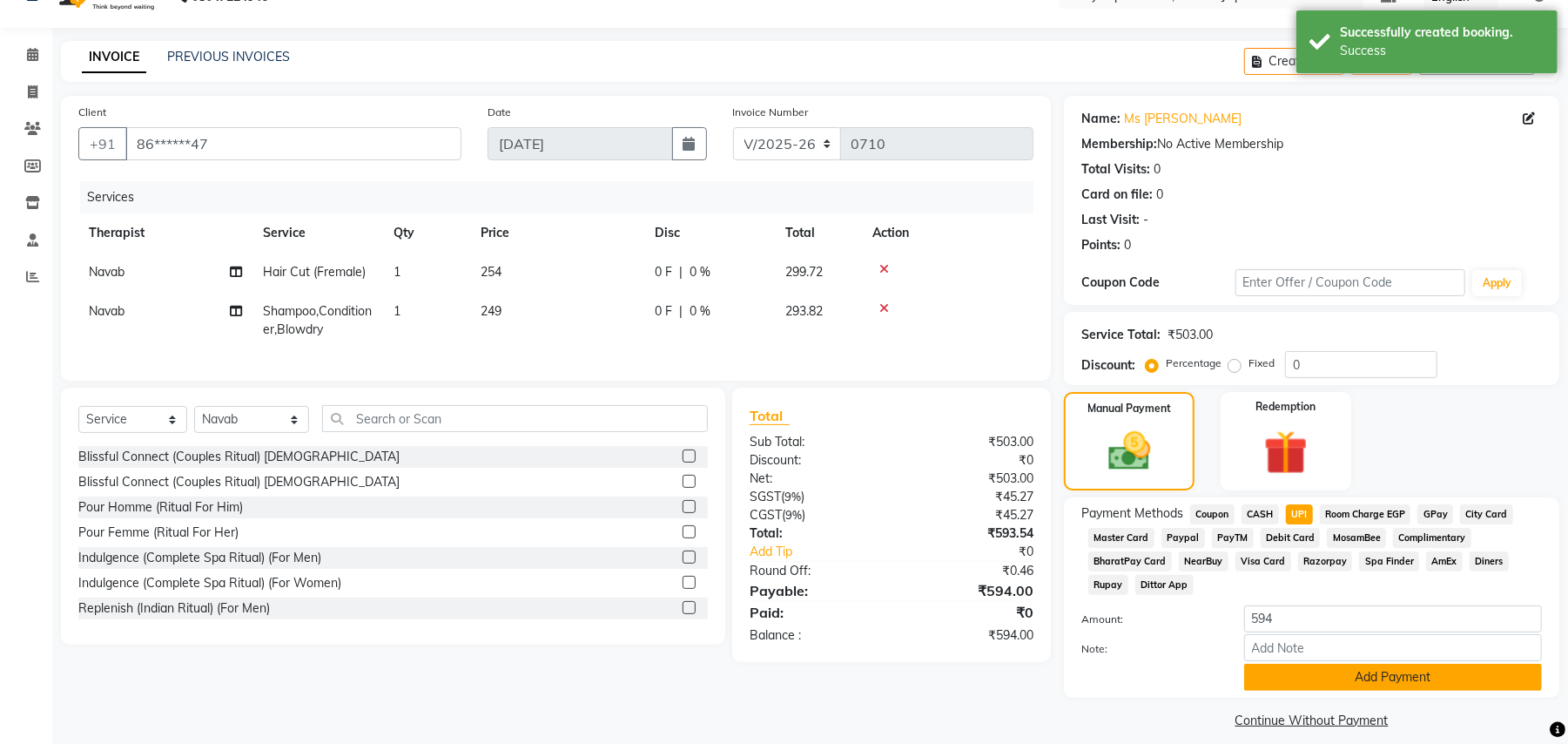
scroll to position [52, 0]
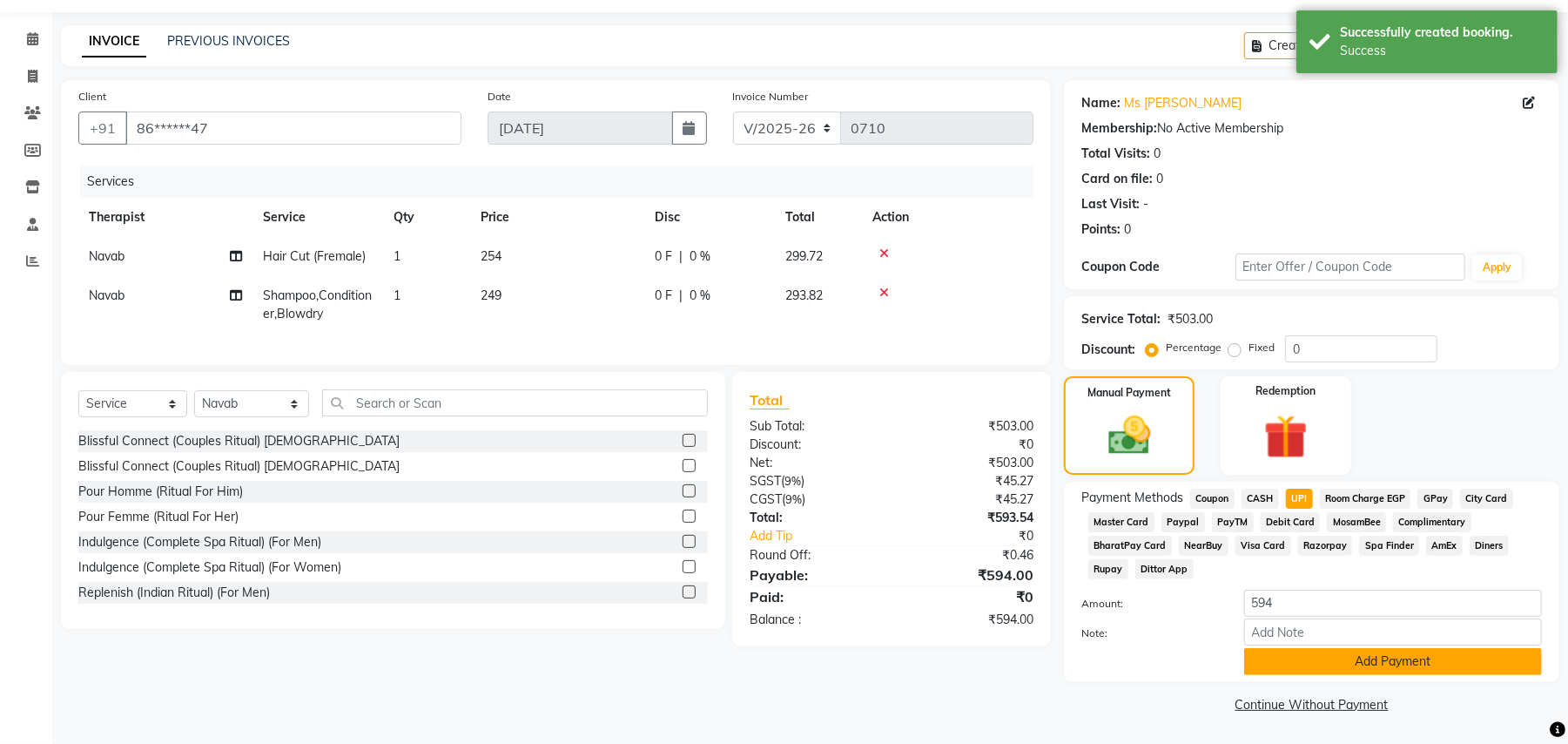
click at [1335, 660] on button "Add Payment" at bounding box center [1393, 661] width 298 height 27
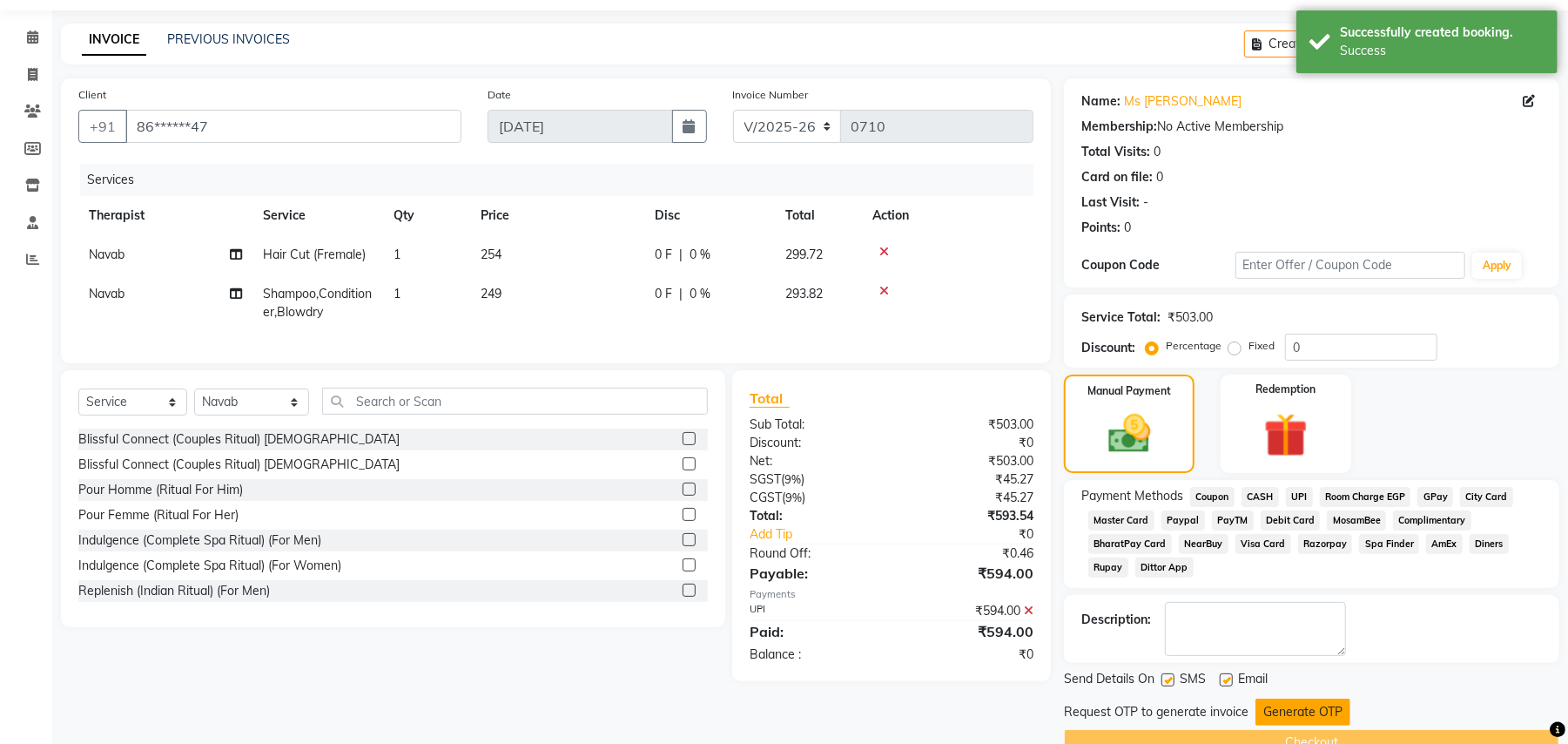
click at [1285, 715] on button "Generate OTP" at bounding box center [1302, 712] width 95 height 27
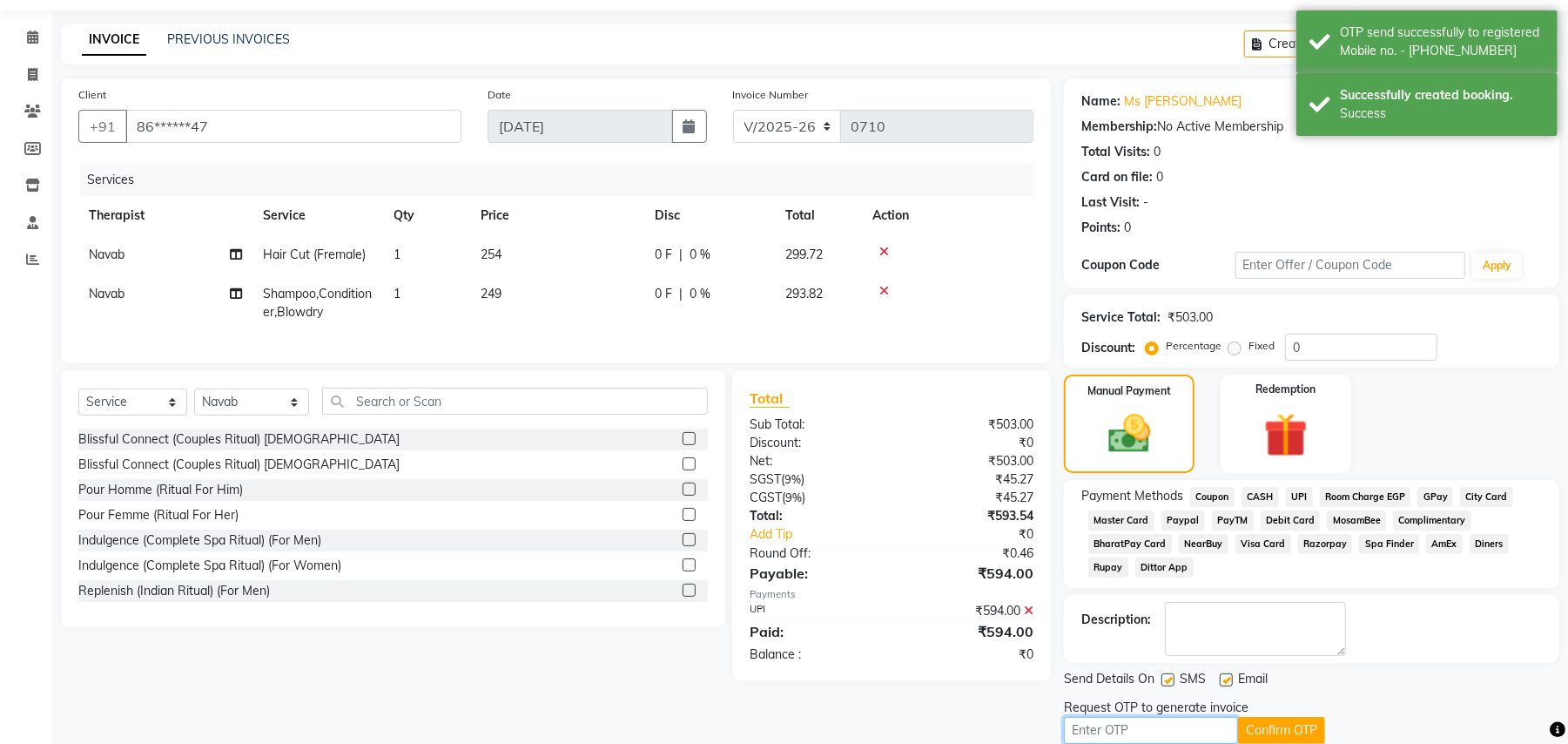
click at [1164, 734] on input "text" at bounding box center [1151, 730] width 175 height 27
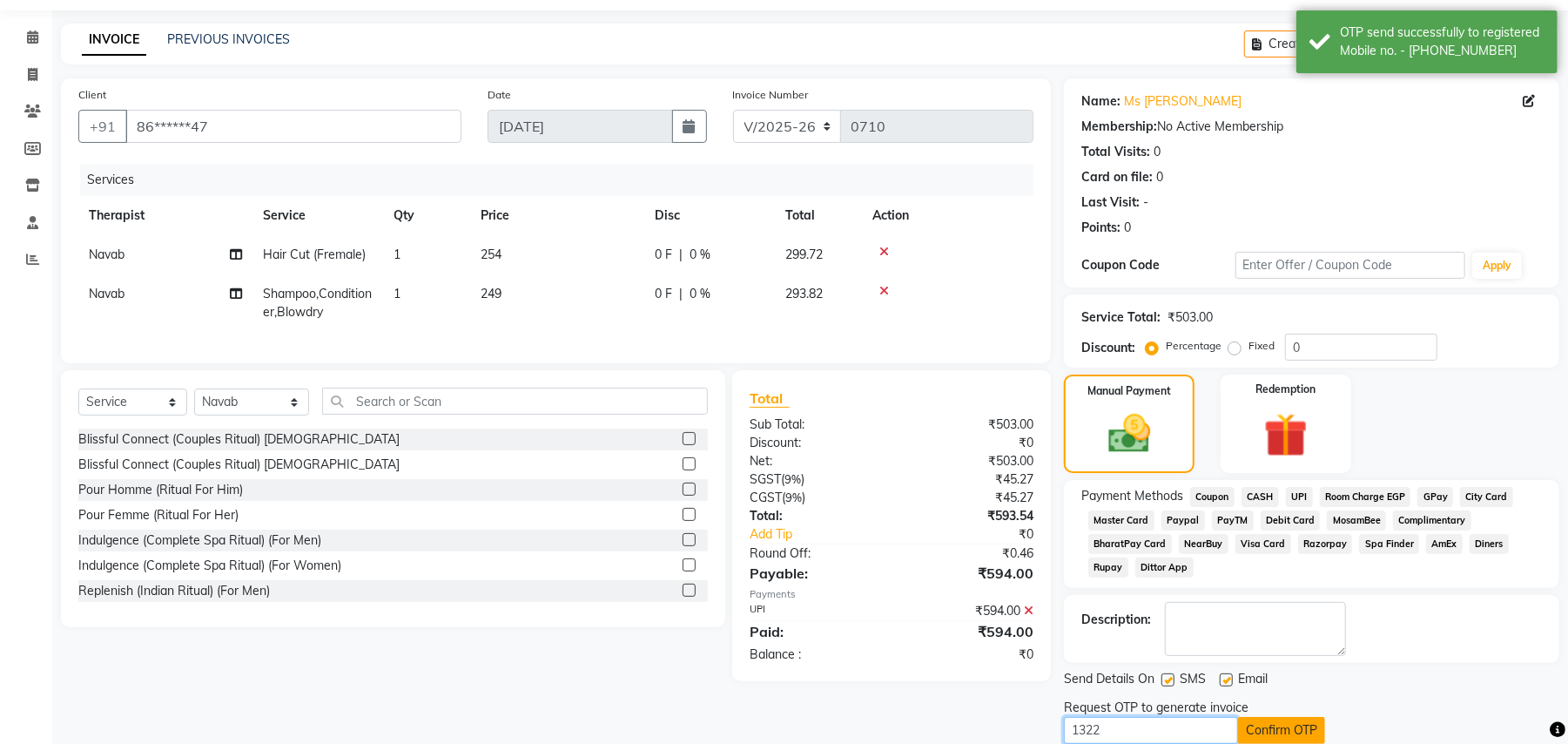
type input "1322"
click at [1282, 734] on button "Confirm OTP" at bounding box center [1282, 730] width 87 height 27
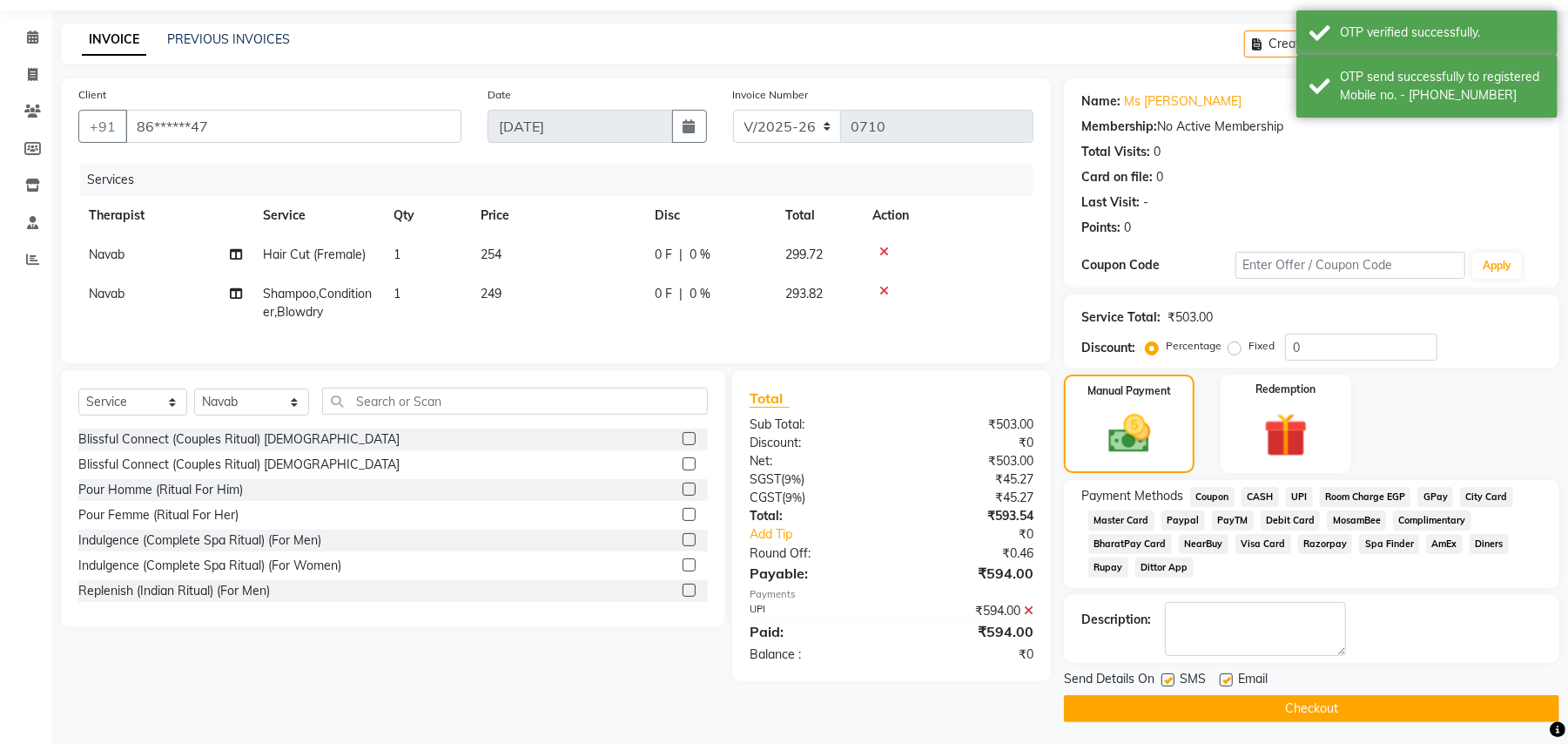
click at [1269, 715] on button "Checkout" at bounding box center [1311, 708] width 495 height 27
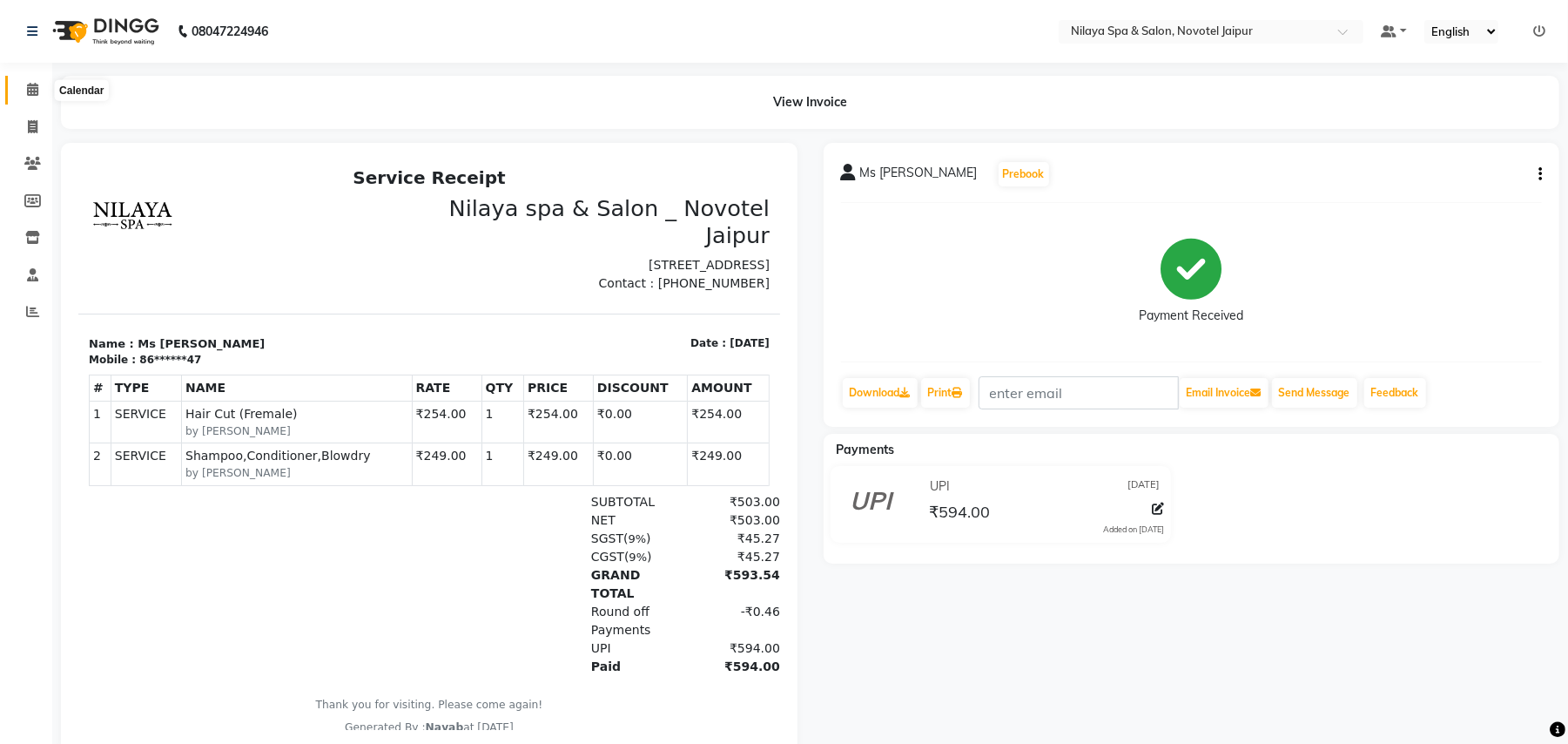
click at [27, 92] on icon at bounding box center [32, 89] width 11 height 13
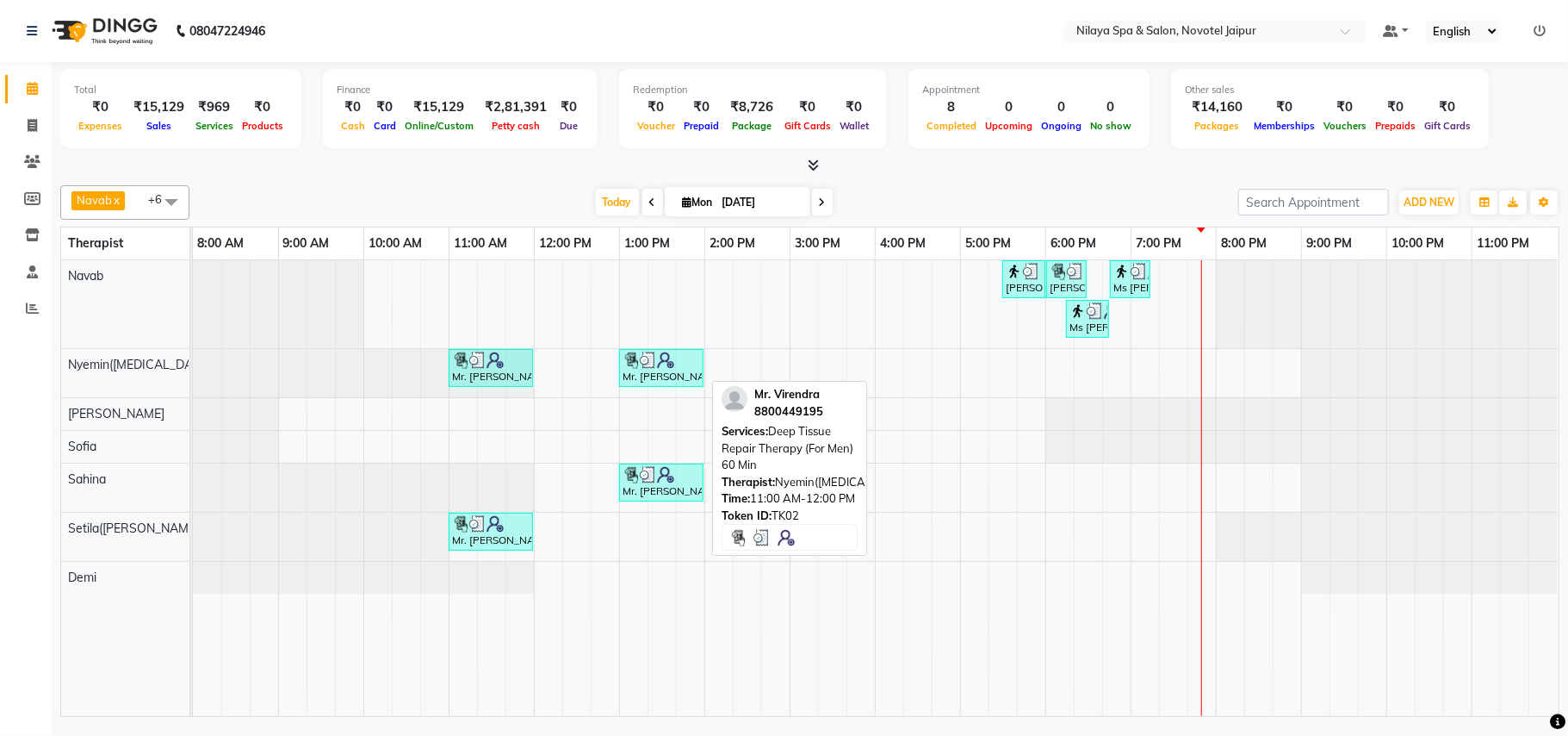
click at [483, 360] on img at bounding box center [478, 360] width 17 height 17
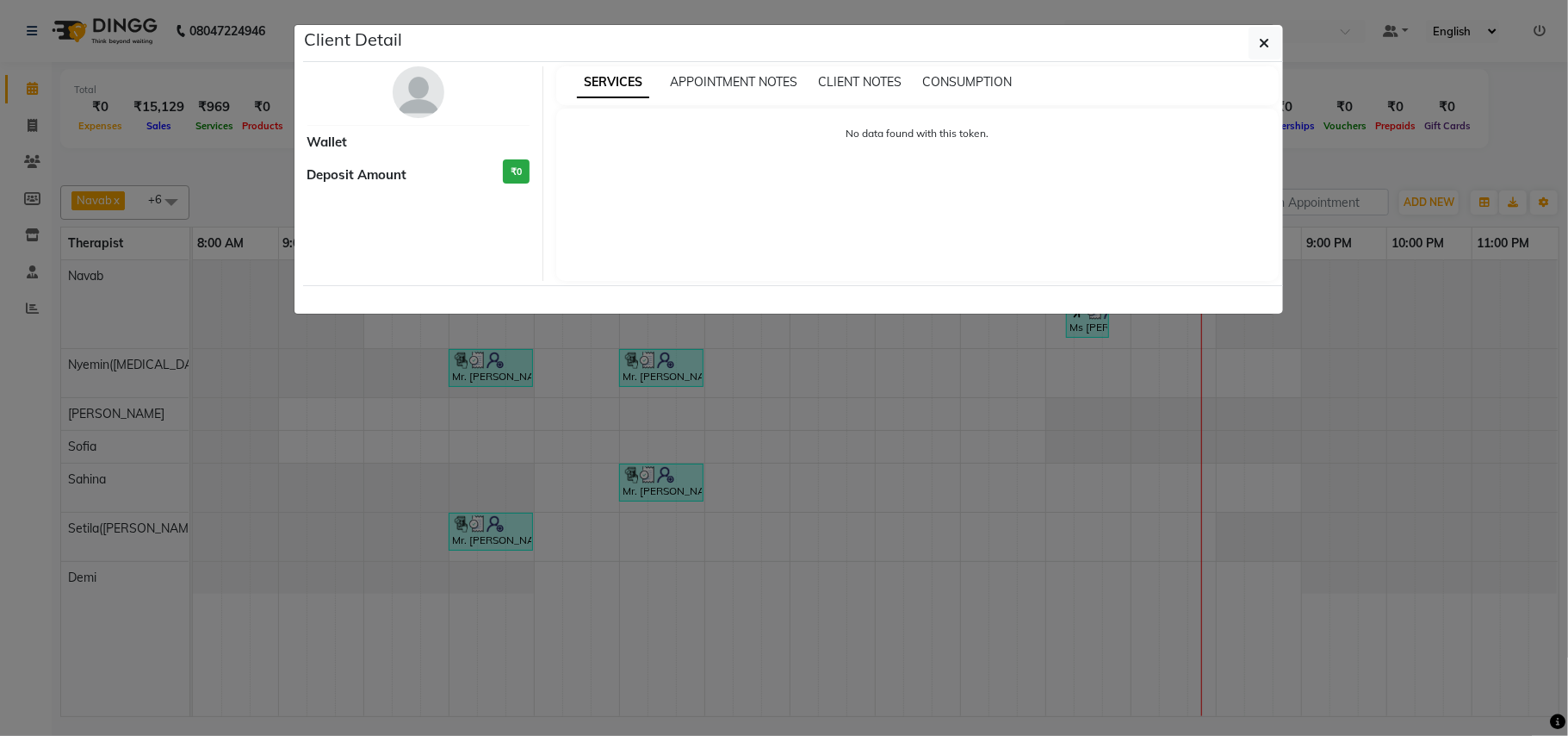
select select "3"
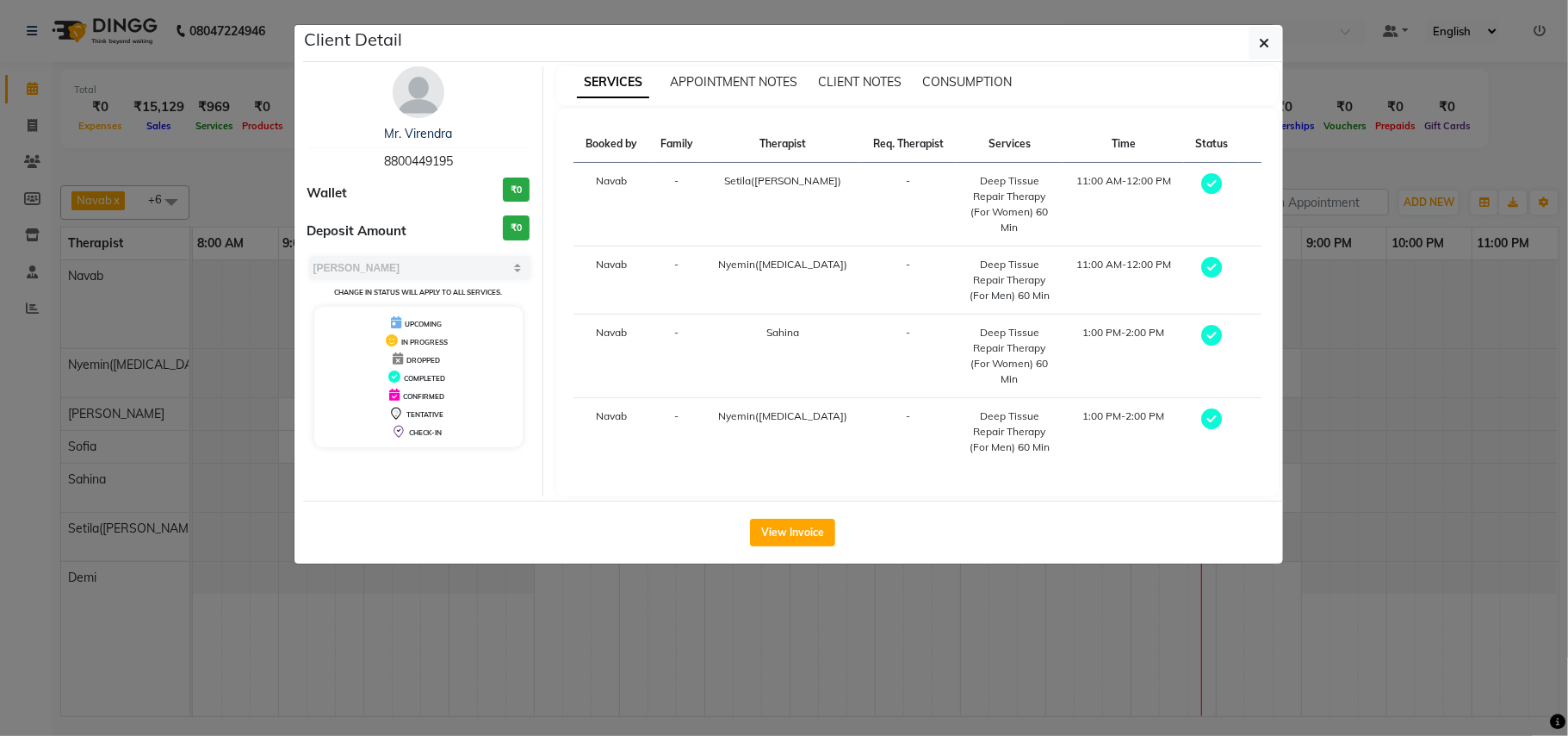
drag, startPoint x: 460, startPoint y: 162, endPoint x: 367, endPoint y: 160, distance: 93.0
click at [367, 160] on div "Mr. Virendra 8800449195" at bounding box center [419, 147] width 223 height 46
copy span "8800449195"
click at [1259, 41] on icon "button" at bounding box center [1264, 43] width 10 height 14
